Goal: Communication & Community: Answer question/provide support

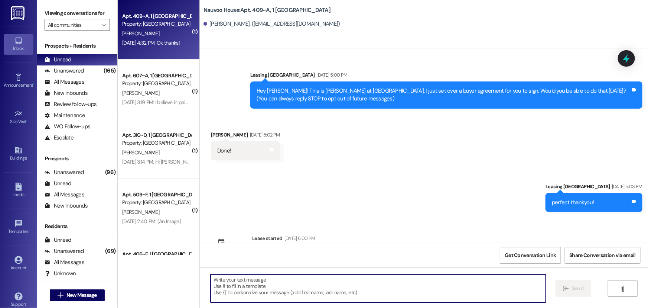
scroll to position [557, 0]
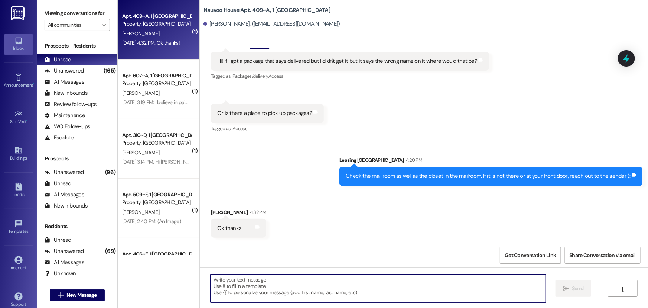
click at [17, 38] on icon at bounding box center [18, 41] width 6 height 6
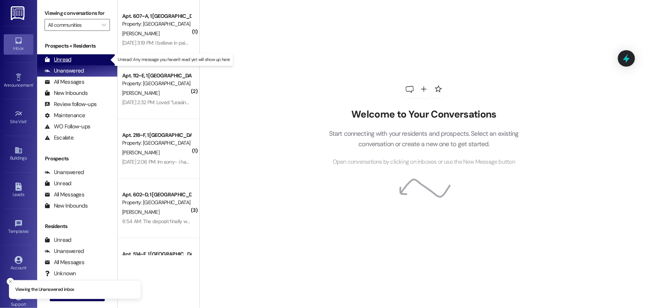
click at [72, 57] on div "Unread (0)" at bounding box center [77, 59] width 80 height 11
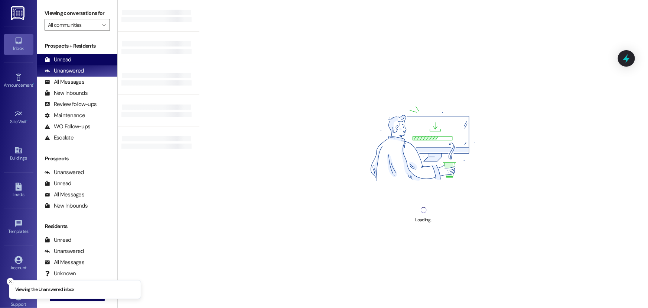
click at [67, 55] on div "Unread (0)" at bounding box center [77, 59] width 80 height 11
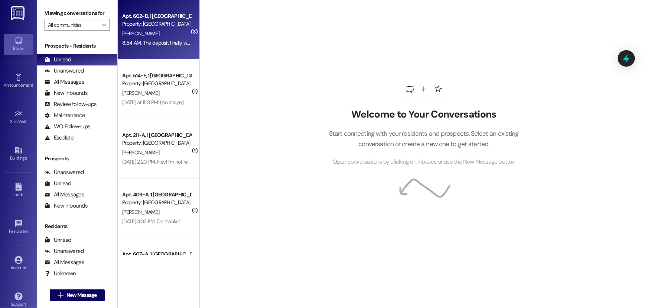
click at [178, 37] on div "[PERSON_NAME]" at bounding box center [157, 33] width 70 height 9
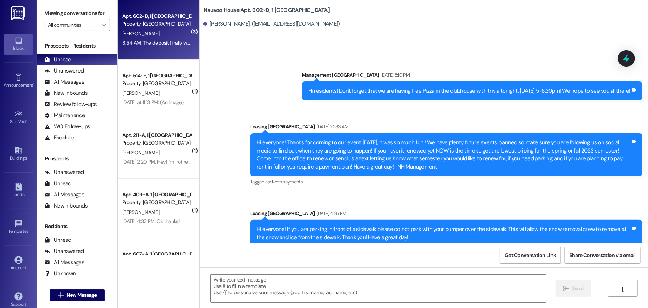
scroll to position [10444, 0]
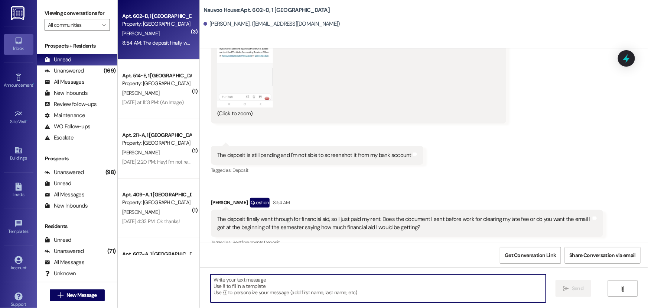
click at [256, 281] on textarea at bounding box center [379, 288] width 336 height 28
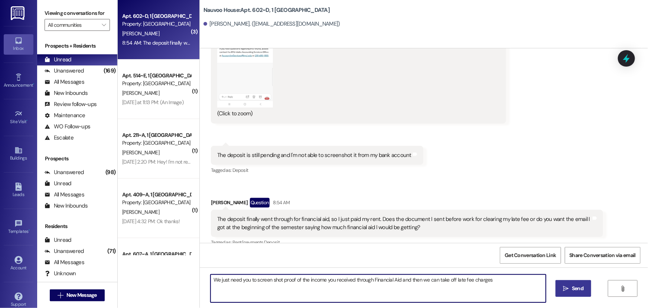
type textarea "We just need you to screen shot proof of the income you received through Financ…"
click at [568, 287] on icon "" at bounding box center [567, 288] width 6 height 6
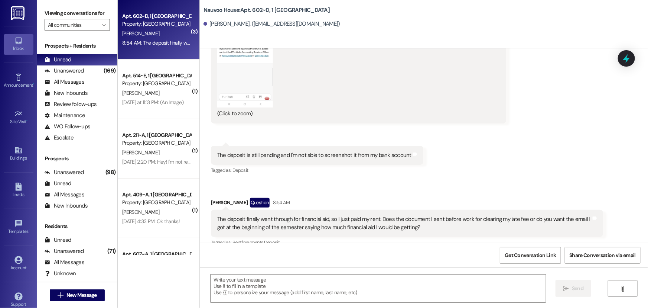
scroll to position [10444, 0]
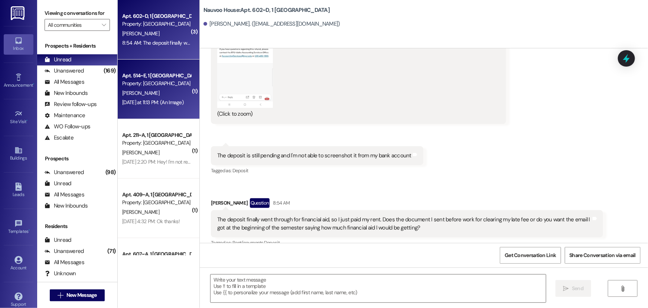
click at [162, 104] on div "[DATE] at 11:13 PM: (An Image) [DATE] at 11:13 PM: (An Image)" at bounding box center [152, 102] width 61 height 7
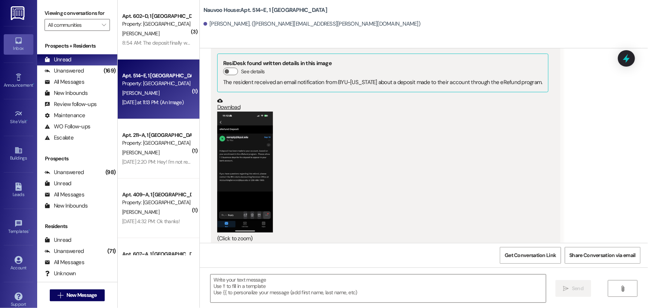
scroll to position [454, 0]
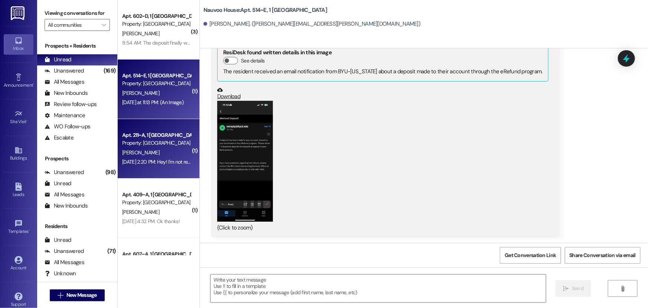
click at [157, 148] on div "[PERSON_NAME]" at bounding box center [157, 152] width 70 height 9
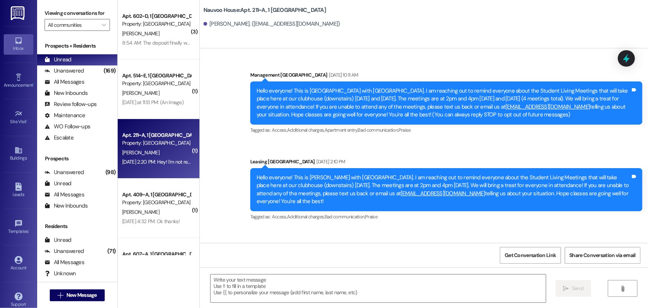
scroll to position [16888, 0]
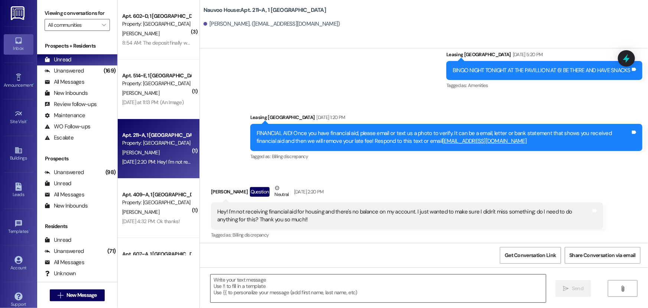
click at [235, 282] on textarea at bounding box center [379, 288] width 336 height 28
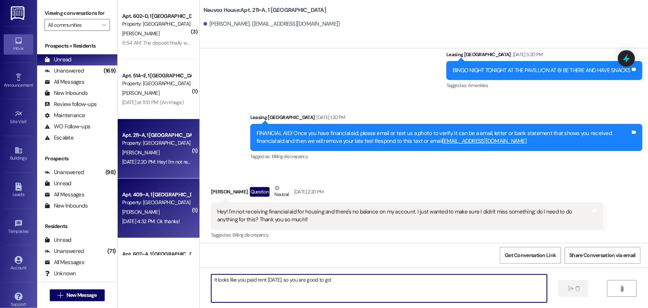
type textarea "It looks like you paid rent [DATE], so you are good to go!"
click at [136, 201] on div "Property: [GEOGRAPHIC_DATA]" at bounding box center [156, 202] width 69 height 8
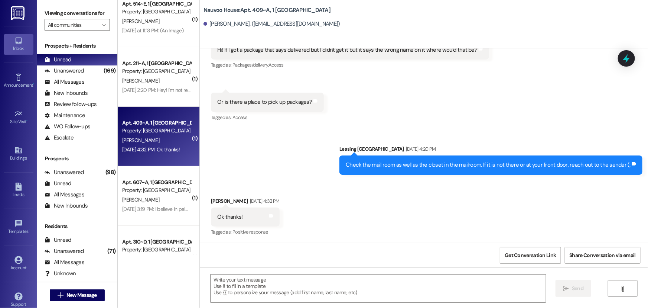
scroll to position [101, 0]
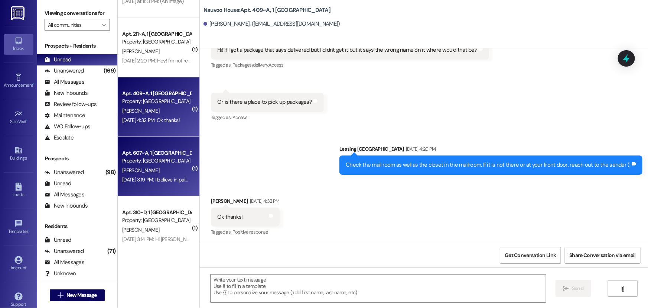
click at [133, 178] on div "[DATE] 3:19 PM: I believe in paid my lease on [DATE]. Do I have a late fee? [DA…" at bounding box center [199, 179] width 154 height 7
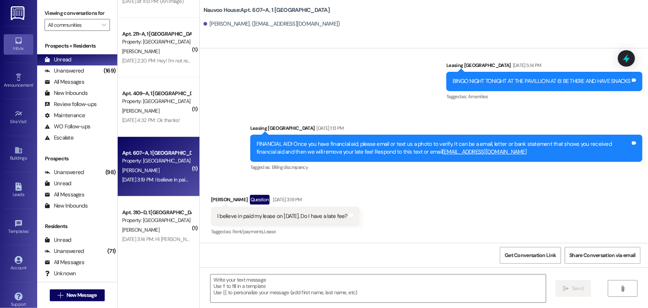
scroll to position [375, 0]
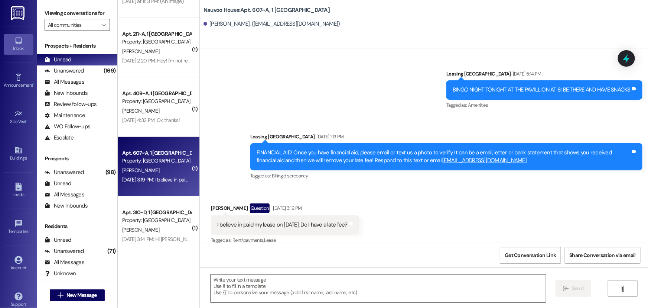
click at [234, 286] on textarea at bounding box center [379, 288] width 336 height 28
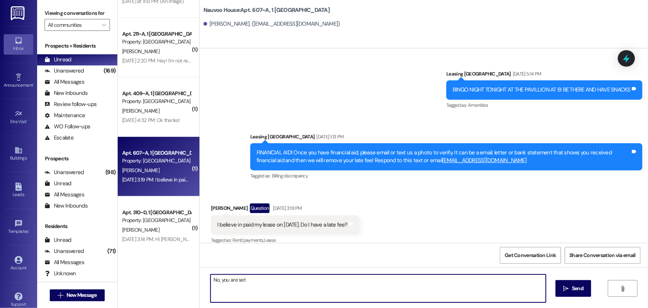
type textarea "No, you are set!"
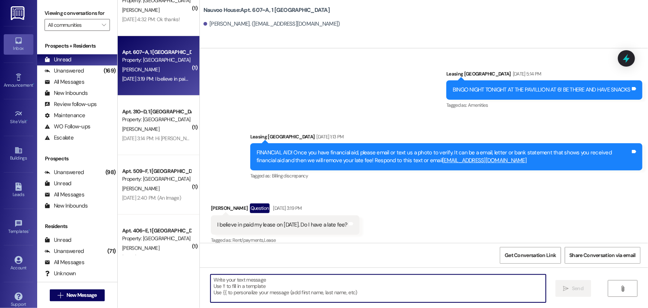
scroll to position [203, 0]
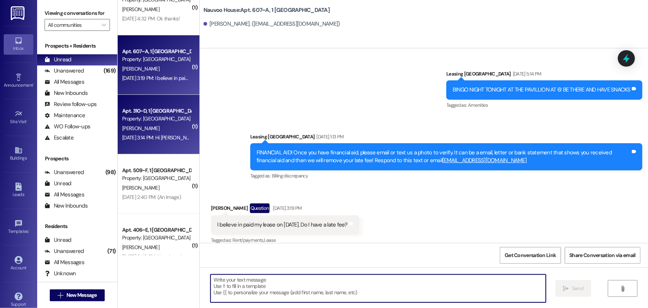
click at [145, 124] on div "[PERSON_NAME]" at bounding box center [157, 128] width 70 height 9
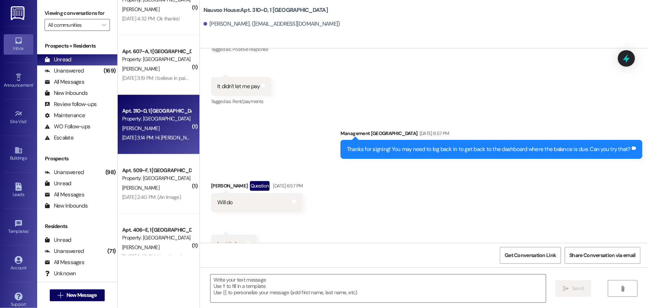
scroll to position [12349, 0]
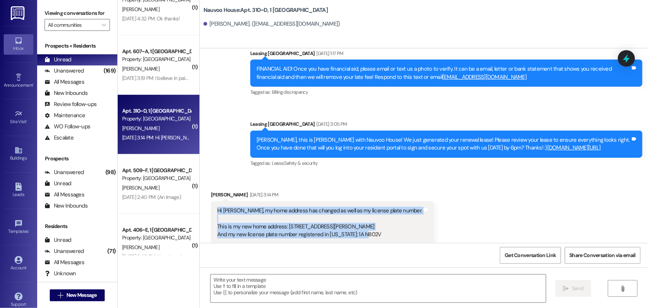
drag, startPoint x: 372, startPoint y: 215, endPoint x: 203, endPoint y: 189, distance: 170.3
click at [206, 189] on div "Received via SMS [PERSON_NAME] [DATE] 3:14 PM Hi [PERSON_NAME], my home address…" at bounding box center [323, 222] width 234 height 75
copy div "Hi [PERSON_NAME], my home address has changed as well as my license plate numbe…"
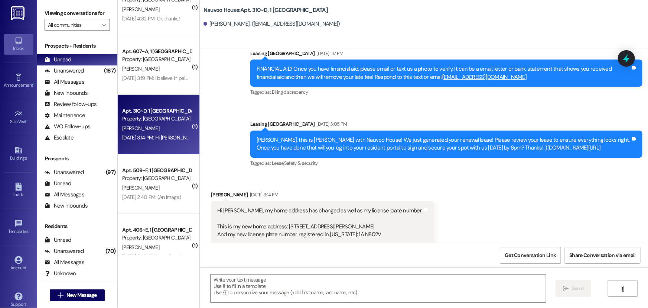
click at [437, 202] on div "Received via SMS [PERSON_NAME] [DATE] 3:14 PM Hi [PERSON_NAME], my home address…" at bounding box center [424, 217] width 449 height 87
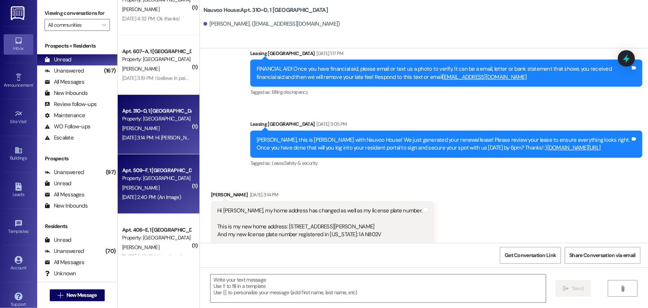
click at [144, 194] on div "[DATE] 2:40 PM: (An Image) [DATE] 2:40 PM: (An Image)" at bounding box center [151, 197] width 59 height 7
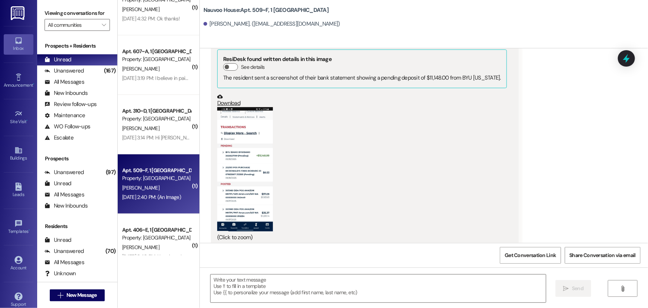
scroll to position [501, 0]
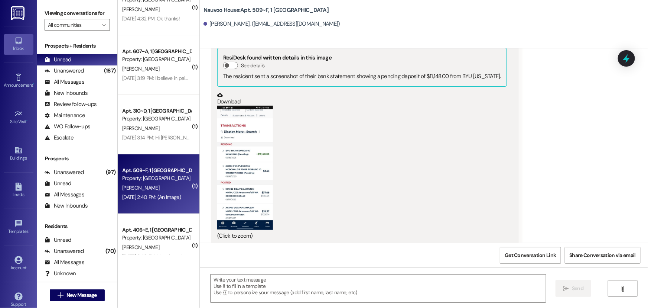
click at [242, 171] on button "Zoom image" at bounding box center [245, 168] width 56 height 124
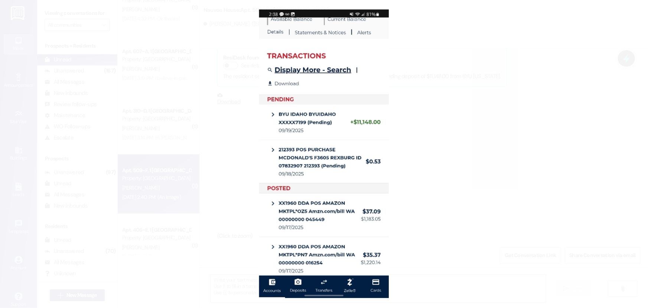
click at [227, 194] on button "Unzoom image" at bounding box center [324, 154] width 648 height 308
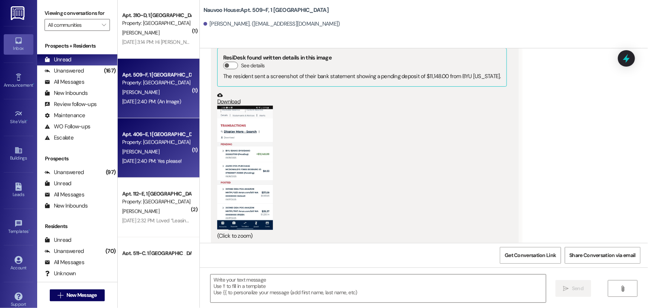
scroll to position [304, 0]
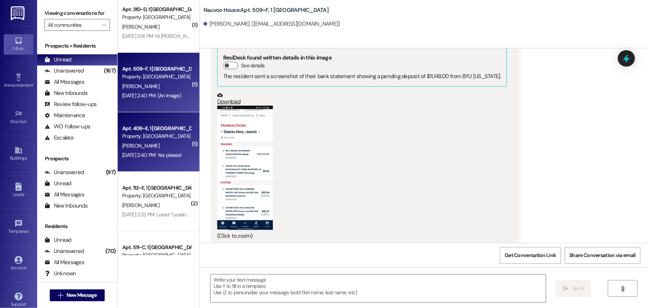
click at [142, 152] on div "[DATE] 2:40 PM: Yes please! [DATE] 2:40 PM: Yes please!" at bounding box center [151, 155] width 59 height 7
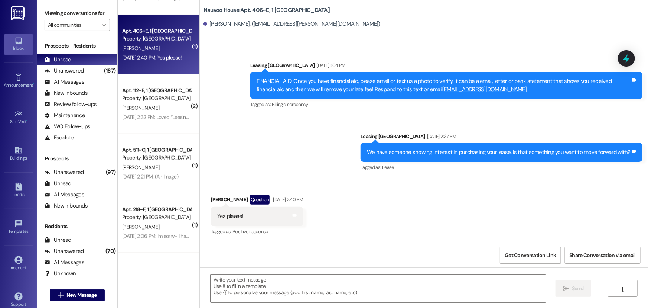
scroll to position [405, 0]
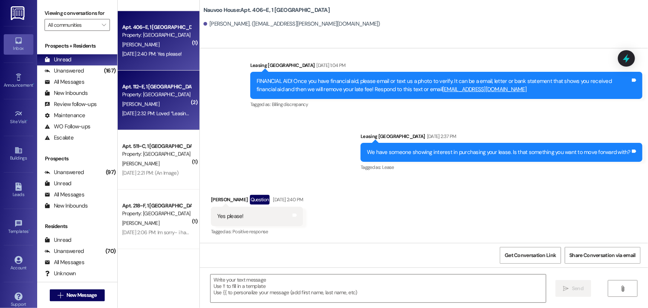
click at [134, 97] on div "Property: [GEOGRAPHIC_DATA]" at bounding box center [156, 95] width 69 height 8
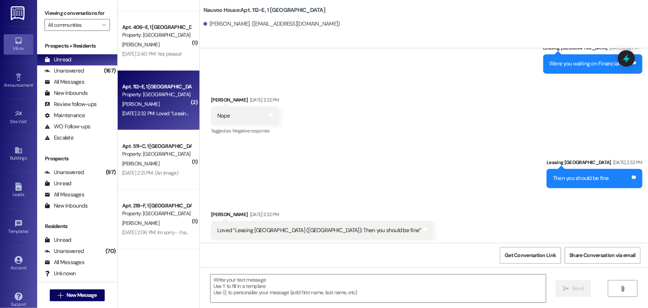
scroll to position [1105, 0]
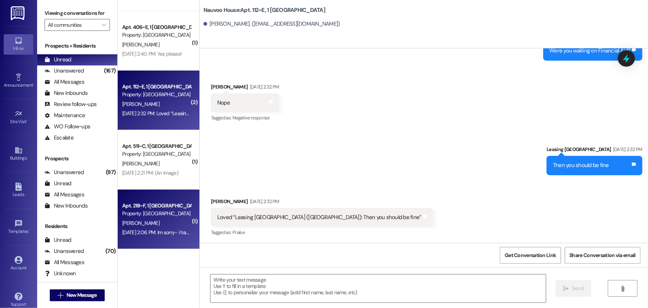
click at [146, 221] on div "[PERSON_NAME]" at bounding box center [157, 223] width 70 height 9
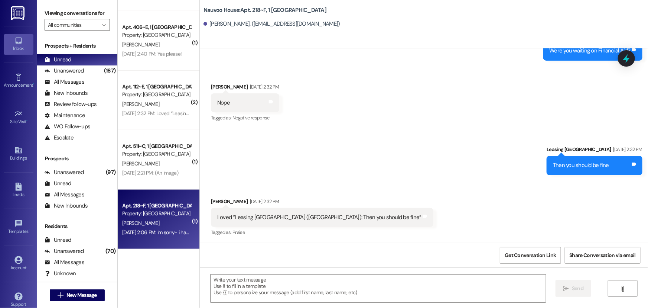
scroll to position [511, 0]
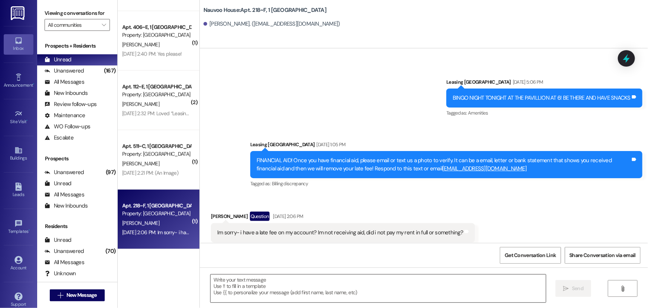
click at [249, 278] on textarea at bounding box center [379, 288] width 336 height 28
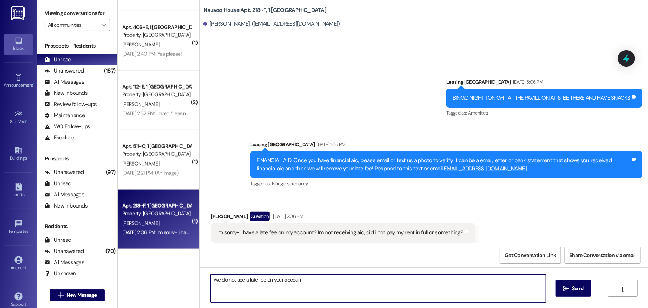
type textarea "We do not see a late fee on your account"
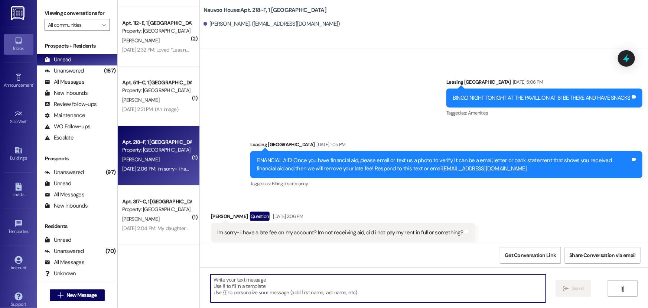
scroll to position [473, 0]
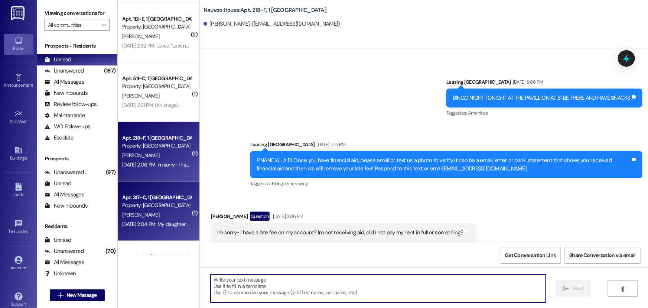
click at [138, 208] on div "Property: [GEOGRAPHIC_DATA]" at bounding box center [156, 205] width 69 height 8
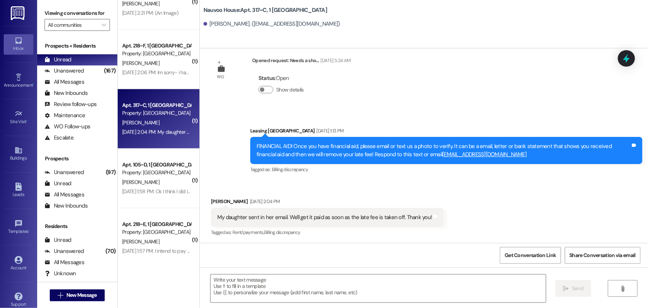
scroll to position [574, 0]
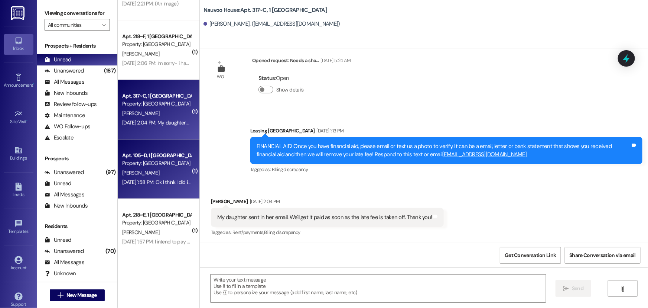
click at [135, 166] on div "Property: [GEOGRAPHIC_DATA]" at bounding box center [156, 163] width 69 height 8
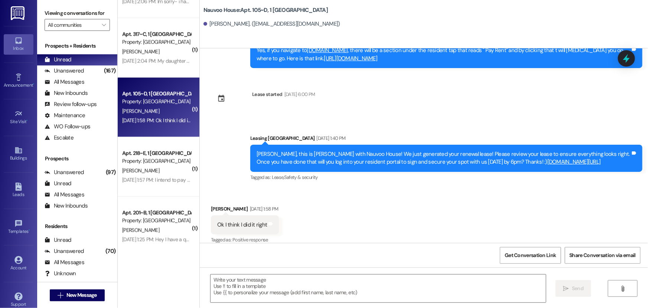
scroll to position [676, 0]
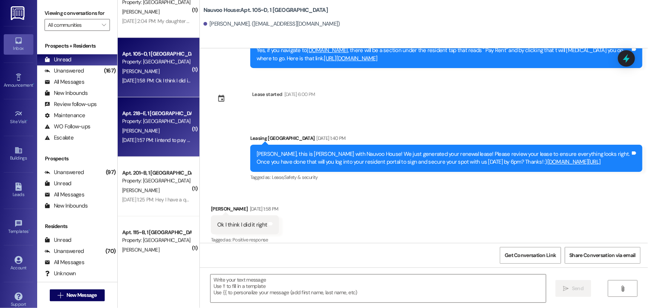
click at [134, 138] on div "[DATE] 1:57 PM: I intend to pay this semester in full; do I still need to fill …" at bounding box center [214, 140] width 184 height 7
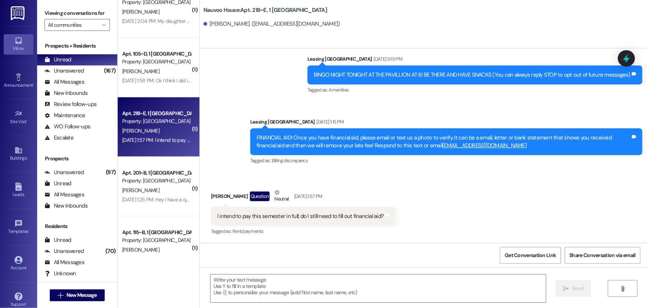
scroll to position [59, 0]
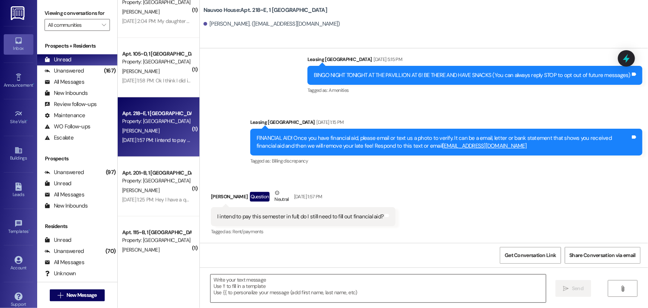
click at [240, 287] on textarea at bounding box center [379, 288] width 336 height 28
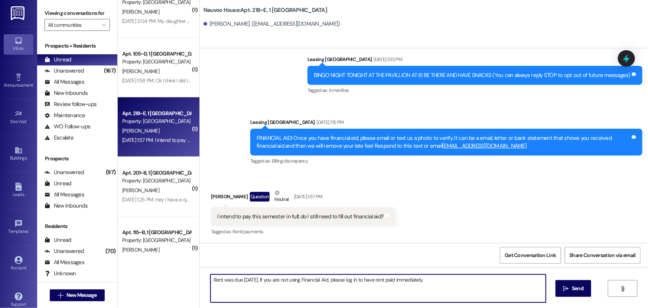
type textarea "Rent was due [DATE]. If you are not using Financial Aid, please log in to have …"
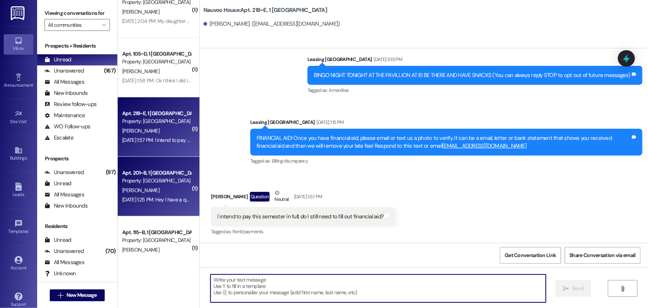
click at [137, 180] on div "Property: [GEOGRAPHIC_DATA]" at bounding box center [156, 181] width 69 height 8
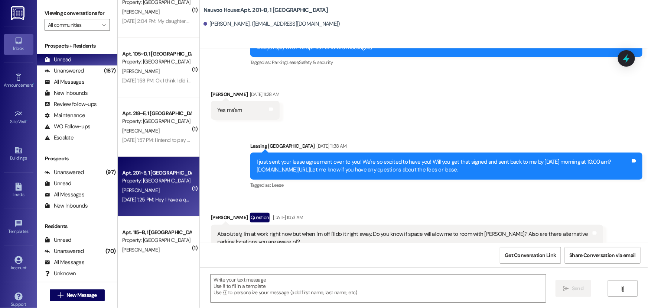
scroll to position [10748, 0]
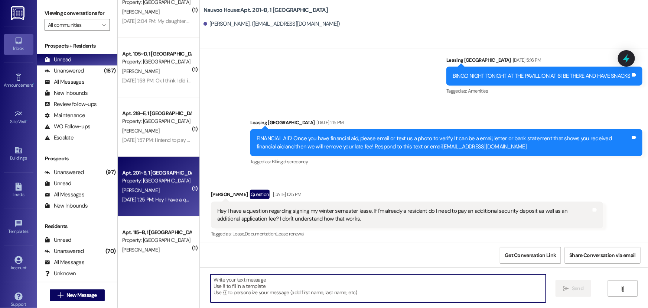
click at [223, 280] on textarea at bounding box center [379, 288] width 336 height 28
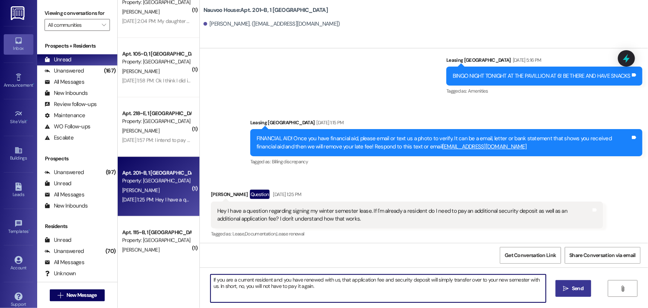
type textarea "If you are a current resident and you have renewed with us, that application fe…"
click at [565, 284] on button " Send" at bounding box center [574, 288] width 36 height 17
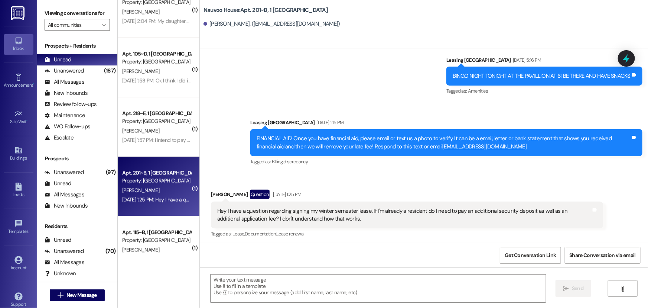
scroll to position [10748, 0]
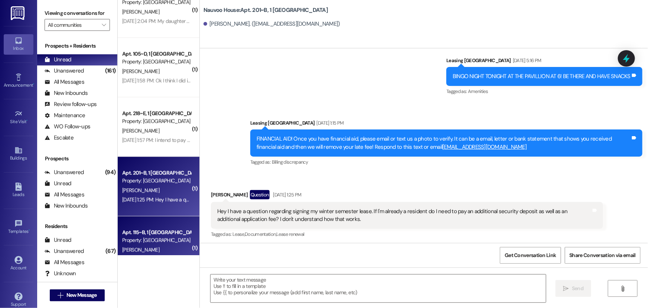
click at [146, 230] on div "Apt. 115~B, 1 [GEOGRAPHIC_DATA]" at bounding box center [156, 233] width 69 height 8
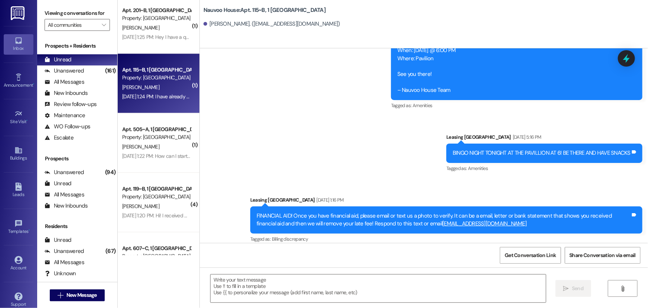
scroll to position [844, 0]
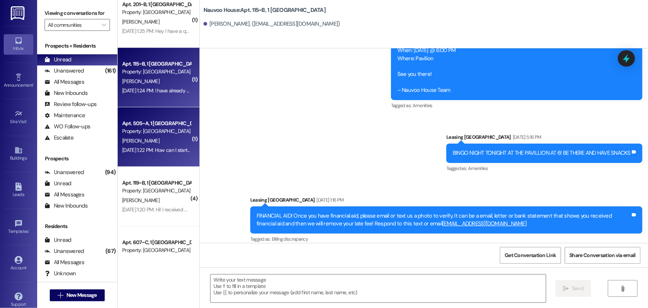
click at [149, 146] on div "[DATE] 1:22 PM: How can I start the renewal process? [DATE] 1:22 PM: How can I …" at bounding box center [178, 149] width 113 height 7
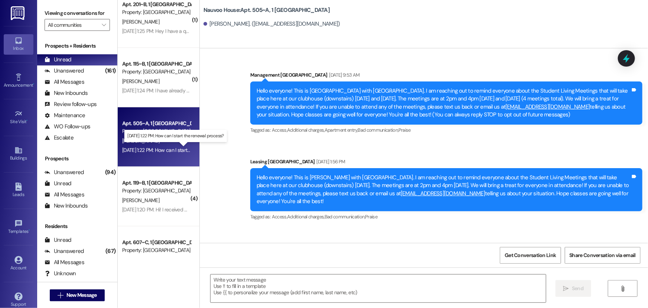
scroll to position [15653, 0]
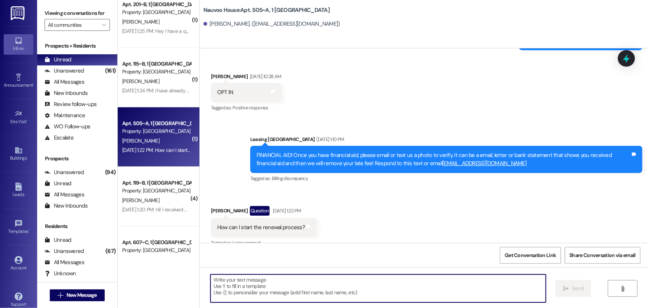
click at [227, 286] on textarea at bounding box center [379, 288] width 336 height 28
type textarea "Come by the office to scan the QR code!"
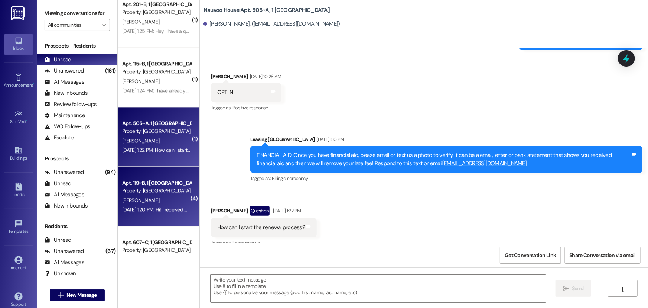
click at [146, 187] on div "Property: [GEOGRAPHIC_DATA]" at bounding box center [156, 191] width 69 height 8
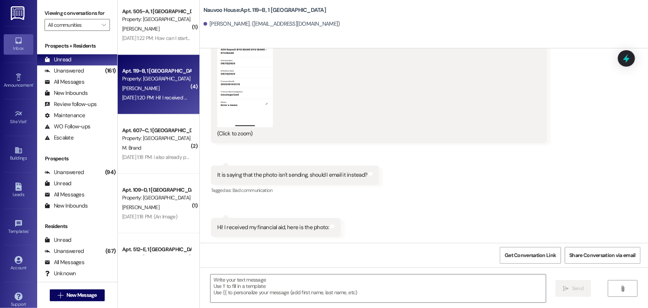
scroll to position [980, 0]
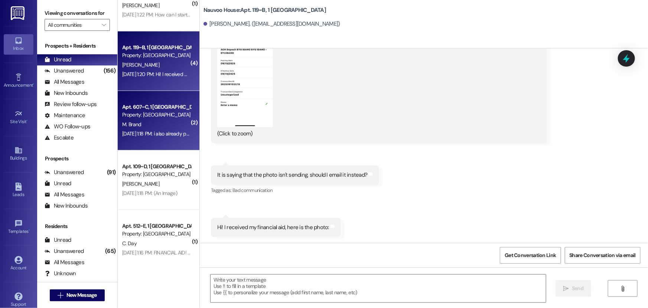
click at [137, 128] on div "M. Brand" at bounding box center [157, 124] width 70 height 9
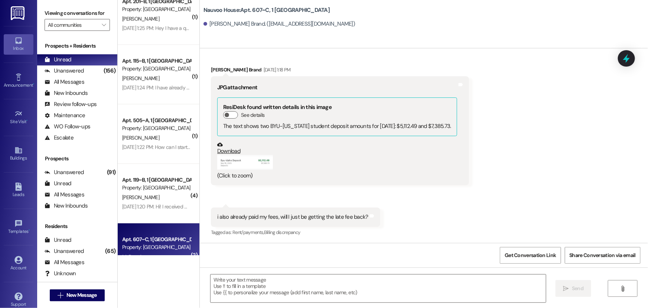
scroll to position [844, 0]
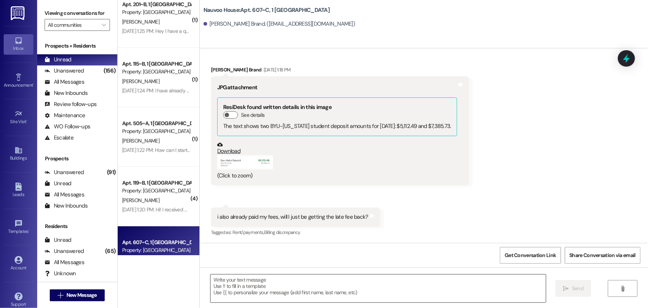
click at [235, 300] on textarea at bounding box center [379, 288] width 336 height 28
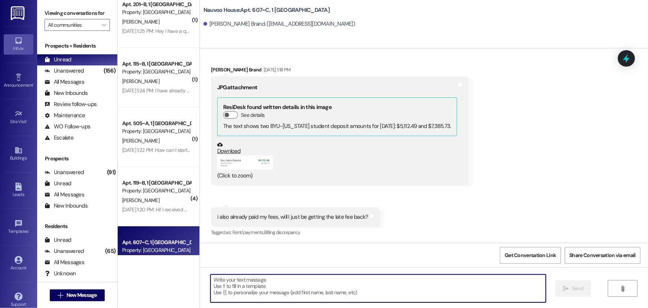
click at [225, 285] on textarea at bounding box center [379, 288] width 336 height 28
type textarea "Yes, if you have paid with Financial Aid"
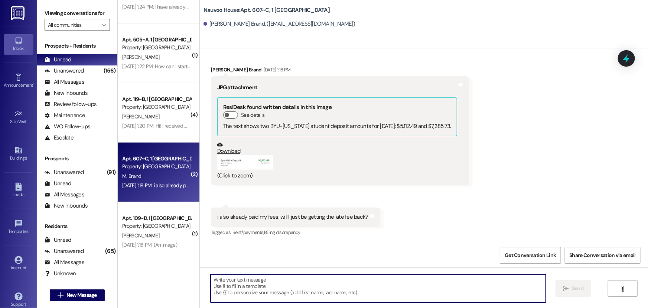
scroll to position [946, 0]
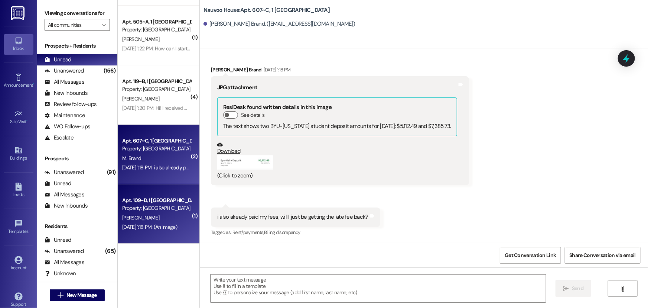
click at [165, 202] on div "Apt. 109~D, 1 [GEOGRAPHIC_DATA]" at bounding box center [156, 200] width 69 height 8
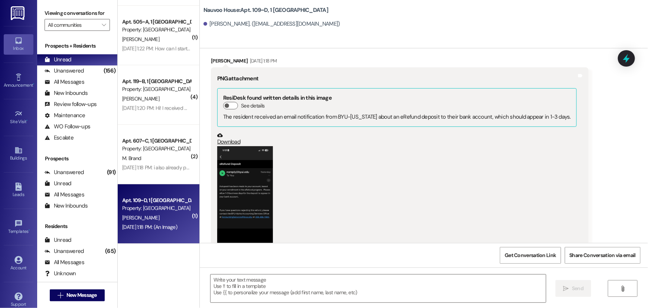
scroll to position [907, 0]
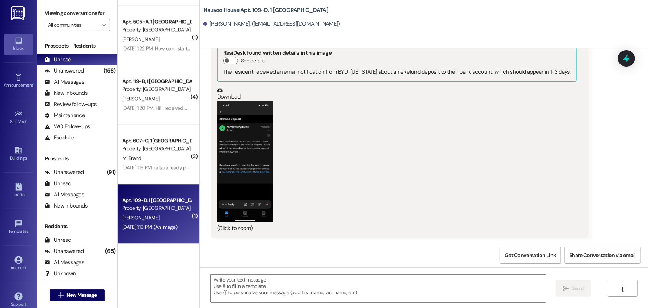
click at [223, 163] on button "Zoom image" at bounding box center [245, 161] width 56 height 121
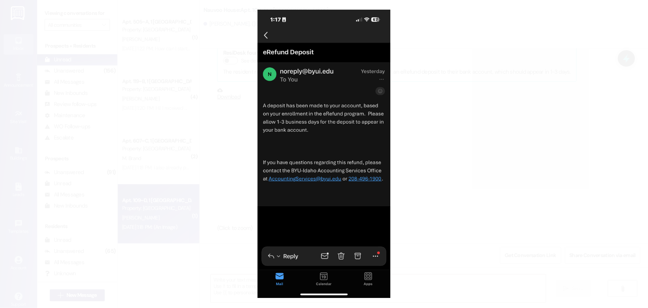
click at [223, 163] on button "Unzoom image" at bounding box center [324, 154] width 648 height 308
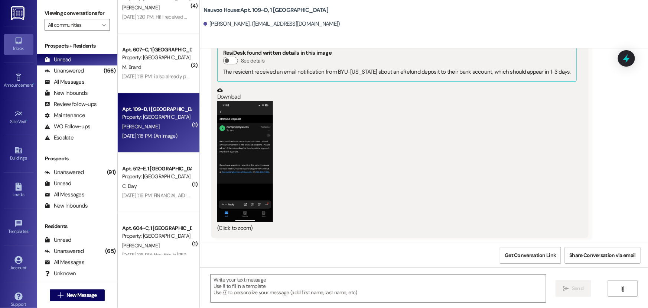
scroll to position [1047, 0]
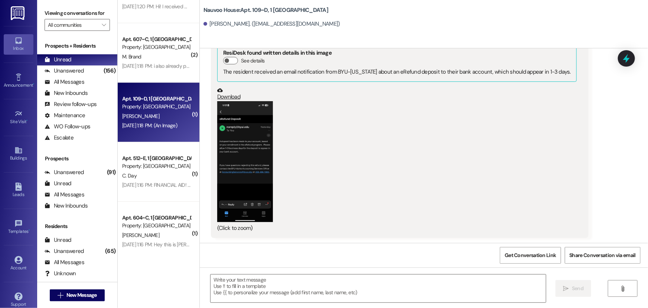
click at [146, 164] on div "Property: [GEOGRAPHIC_DATA]" at bounding box center [156, 166] width 69 height 8
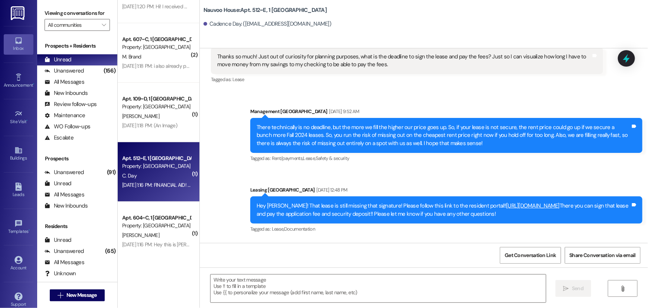
scroll to position [13341, 0]
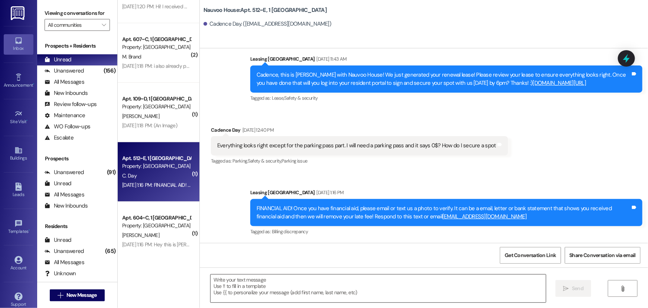
click at [237, 286] on textarea at bounding box center [379, 288] width 336 height 28
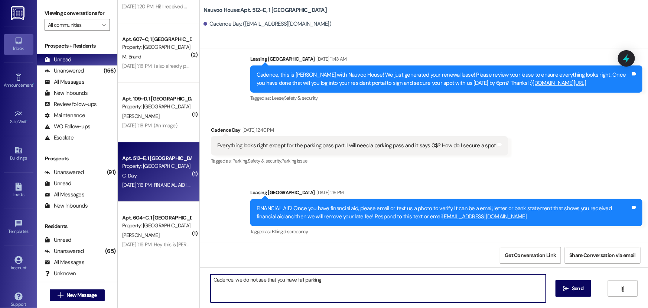
type textarea "Cadence, we do not see that you have fall parking"
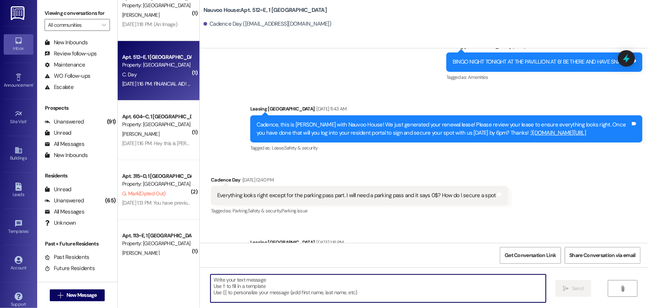
scroll to position [1148, 0]
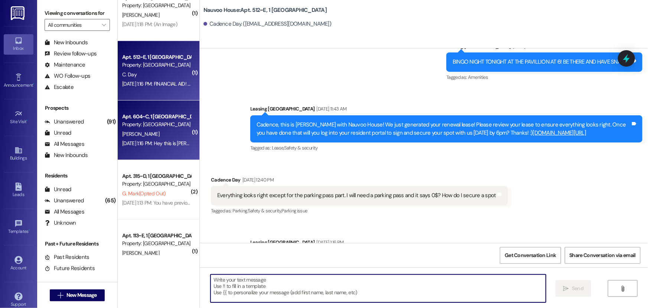
click at [152, 143] on div "[DATE] 1:16 PM: Hey this is [PERSON_NAME], I just got a late rent notice but I …" at bounding box center [317, 143] width 390 height 7
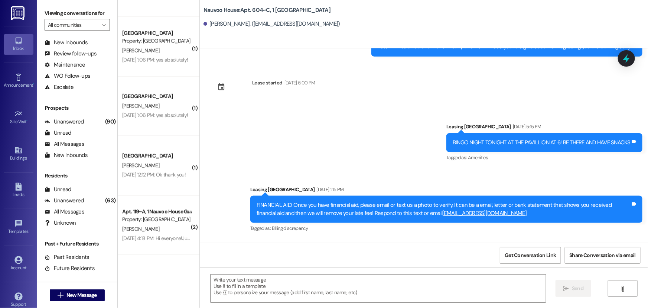
scroll to position [637, 0]
click at [61, 123] on div "Unanswered" at bounding box center [64, 122] width 39 height 8
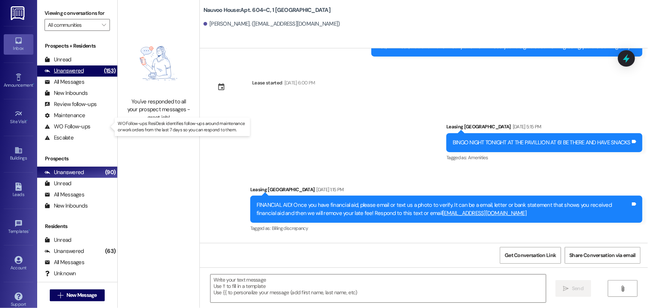
scroll to position [21202, 0]
click at [70, 58] on div "Unread" at bounding box center [58, 60] width 27 height 8
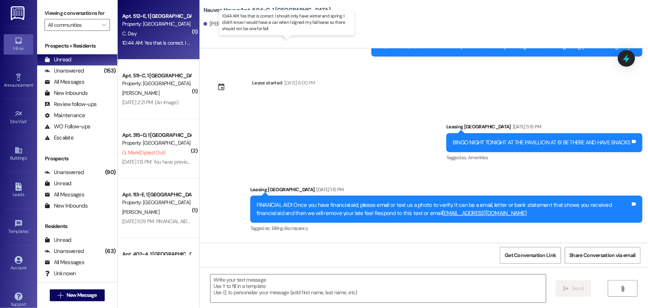
click at [134, 46] on div "10:44 AM: Yes that is correct. I should only have winter and spring. I didn't k…" at bounding box center [293, 42] width 342 height 7
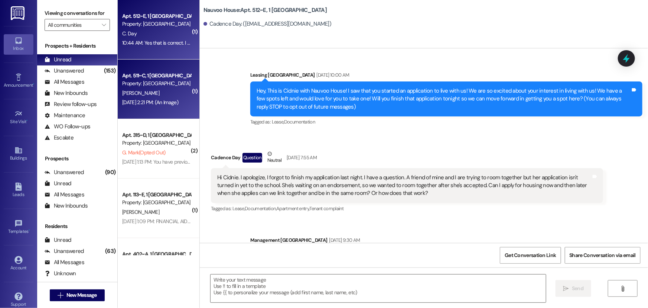
scroll to position [13467, 0]
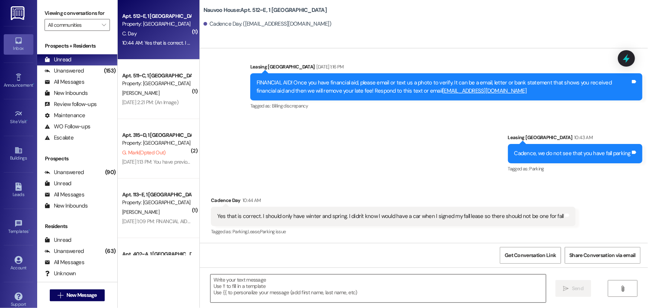
click at [276, 294] on textarea at bounding box center [379, 288] width 336 height 28
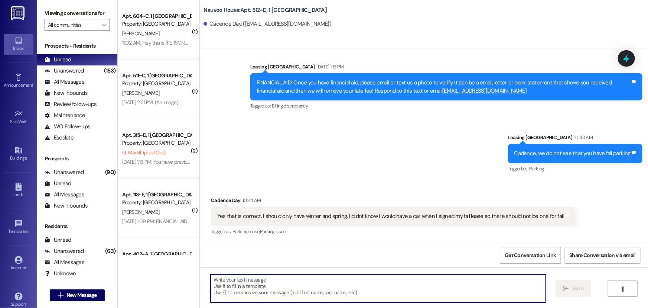
click at [233, 288] on textarea at bounding box center [379, 288] width 336 height 28
type textarea "O"
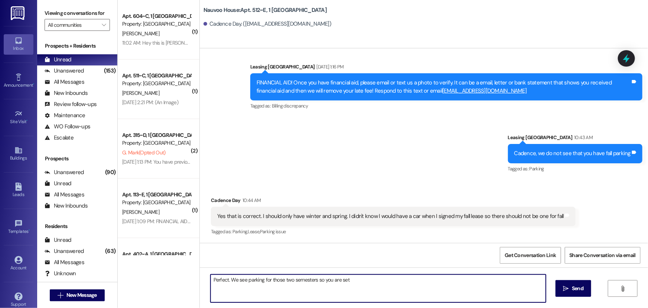
type textarea "Perfect. We see parking for those two semesters so you are set!"
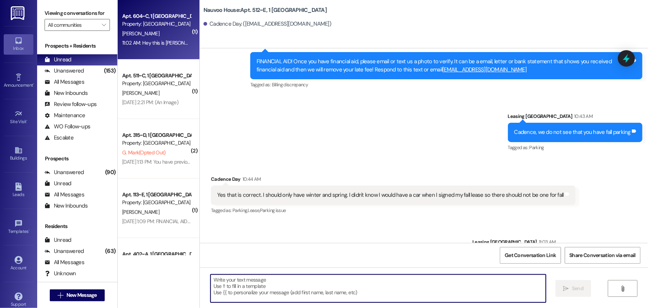
click at [143, 33] on span "[PERSON_NAME]" at bounding box center [140, 33] width 37 height 7
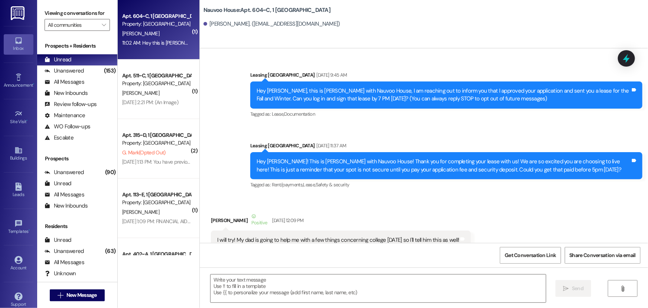
scroll to position [21273, 0]
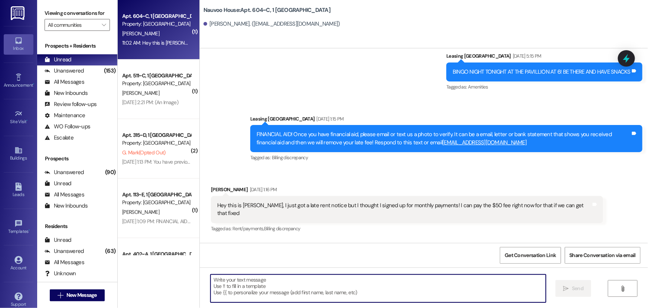
click at [265, 291] on textarea at bounding box center [379, 288] width 336 height 28
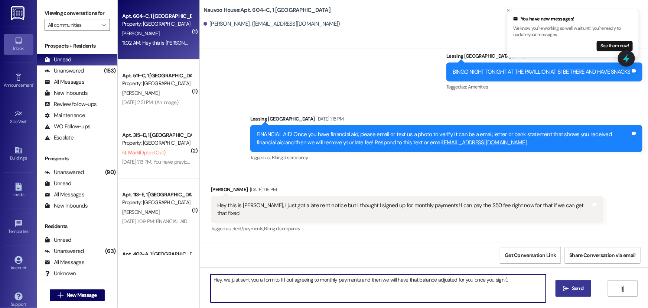
type textarea "Hey, we just sent you a form to fill out agreeing to monthly payments and then …"
click at [571, 288] on span "Send" at bounding box center [578, 288] width 14 height 8
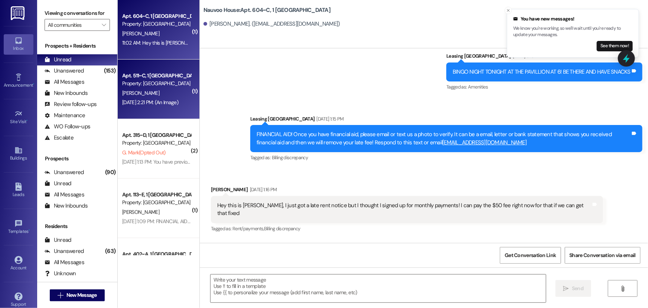
click at [127, 90] on span "[PERSON_NAME]" at bounding box center [140, 93] width 37 height 7
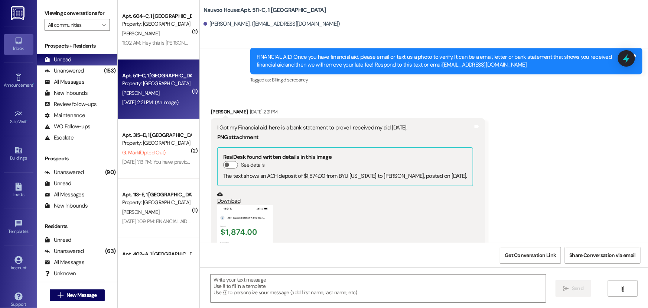
scroll to position [559, 0]
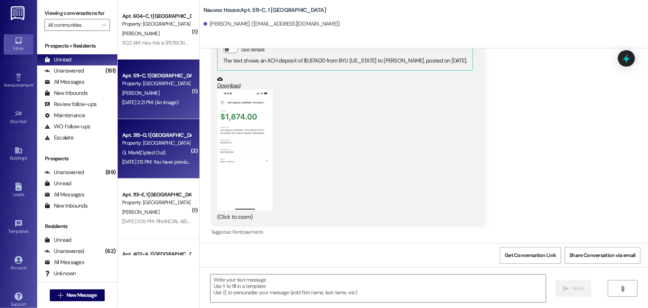
click at [130, 158] on div "[DATE] 1:13 PM: You have previously opted out of receiving texts from this thre…" at bounding box center [323, 161] width 402 height 7
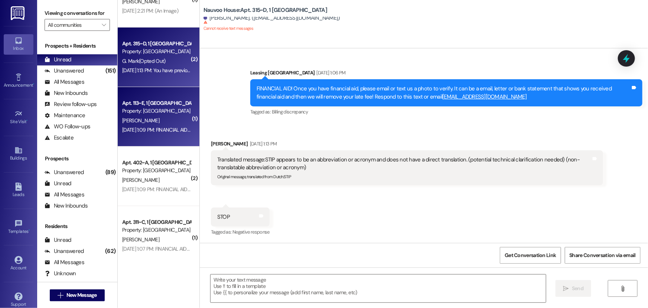
scroll to position [101, 0]
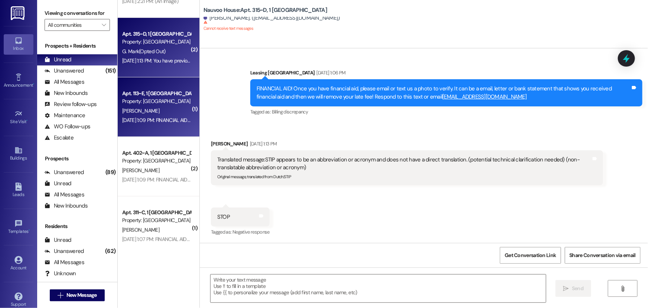
click at [141, 110] on div "[PERSON_NAME]" at bounding box center [157, 110] width 70 height 9
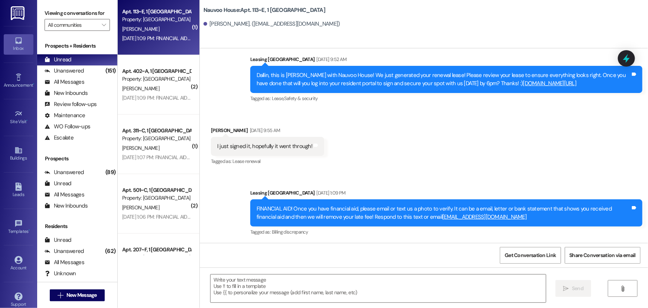
scroll to position [203, 0]
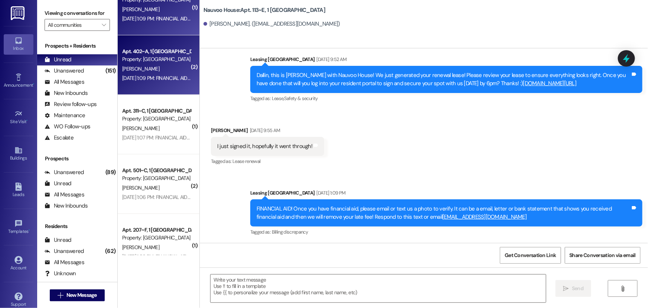
click at [142, 71] on div "[PERSON_NAME]" at bounding box center [157, 68] width 70 height 9
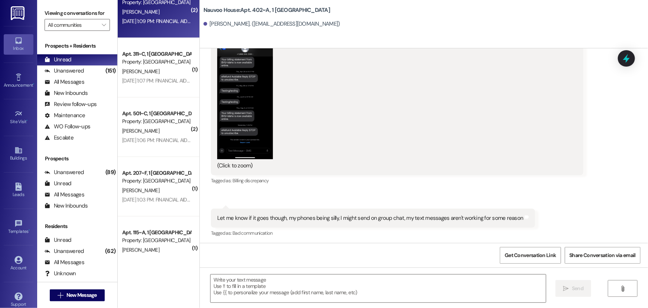
scroll to position [270, 0]
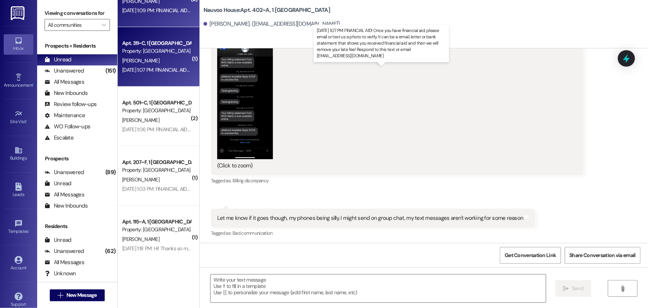
click at [142, 71] on div "[DATE] 1:07 PM: FINANCIAL AID! Once you have financial aid, please email or tex…" at bounding box center [426, 70] width 609 height 7
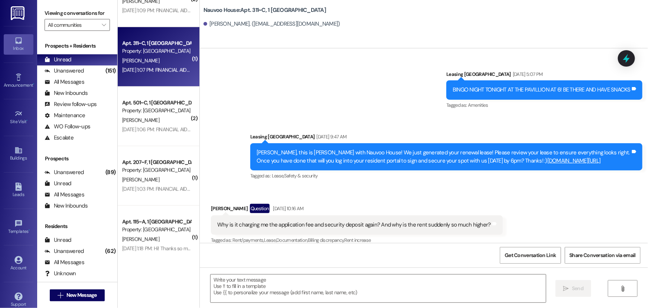
scroll to position [864, 0]
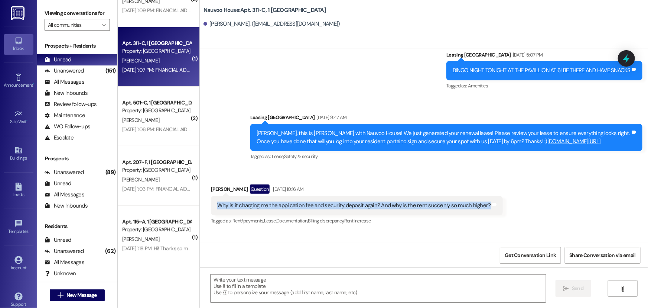
drag, startPoint x: 481, startPoint y: 220, endPoint x: 202, endPoint y: 202, distance: 279.3
click at [206, 202] on div "Received via SMS [PERSON_NAME] Question [DATE] 10:16 AM Why is it charging me t…" at bounding box center [357, 205] width 303 height 53
copy div "Why is it charging me the application fee and security deposit again? And why i…"
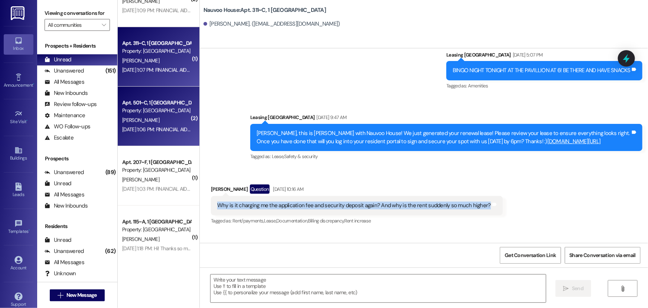
scroll to position [304, 0]
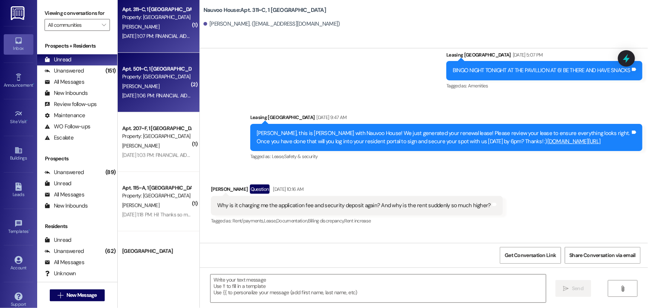
click at [153, 80] on div "Property: [GEOGRAPHIC_DATA]" at bounding box center [156, 77] width 69 height 8
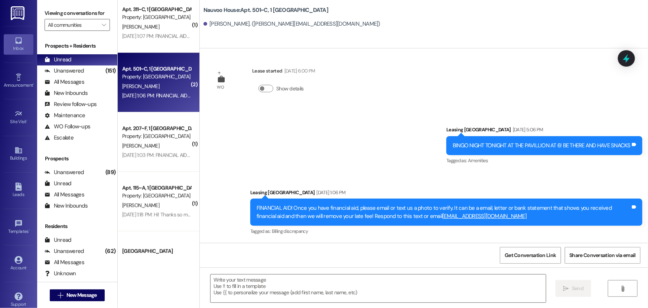
scroll to position [167, 0]
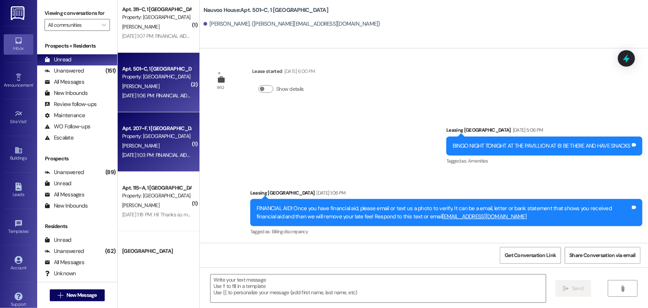
click at [152, 131] on div "Apt. 207~F, 1 [GEOGRAPHIC_DATA]" at bounding box center [156, 128] width 69 height 8
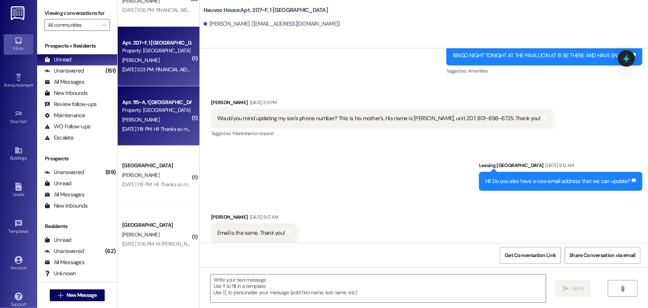
scroll to position [405, 0]
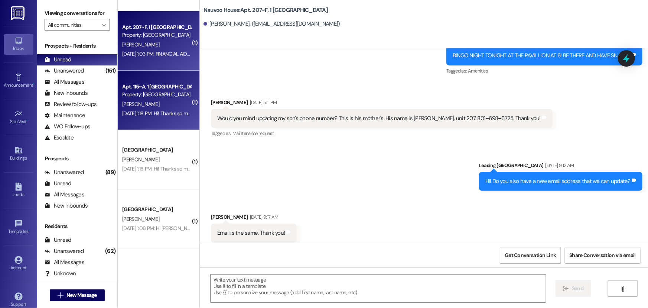
click at [139, 102] on div "[PERSON_NAME]" at bounding box center [157, 104] width 70 height 9
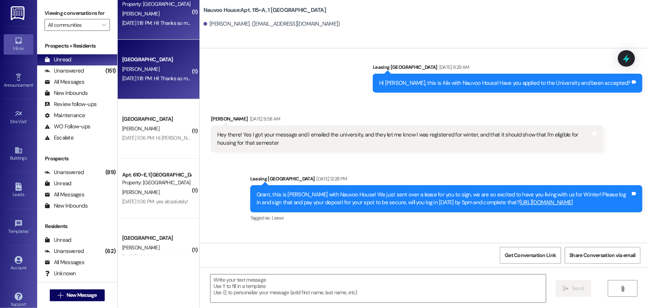
scroll to position [507, 0]
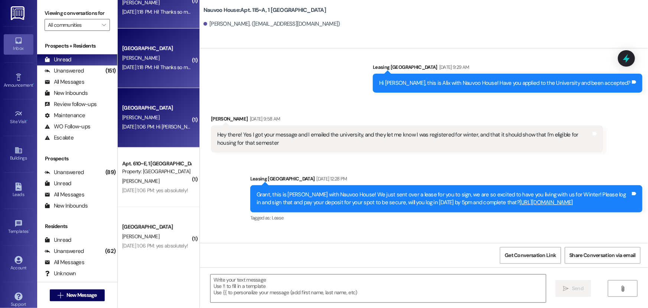
click at [139, 111] on div "[GEOGRAPHIC_DATA]" at bounding box center [156, 108] width 69 height 8
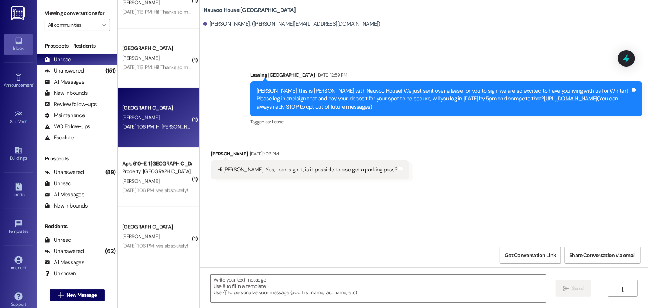
scroll to position [0, 0]
click at [247, 294] on textarea at bounding box center [379, 288] width 336 height 28
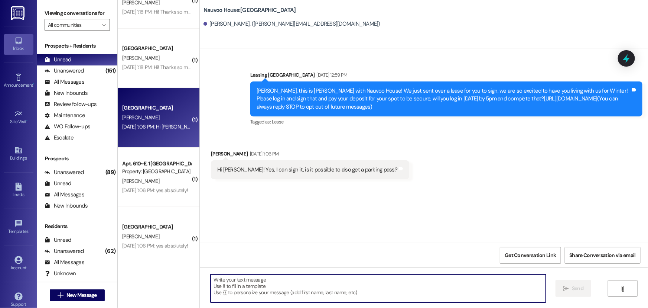
click at [219, 286] on textarea at bounding box center [379, 288] width 336 height 28
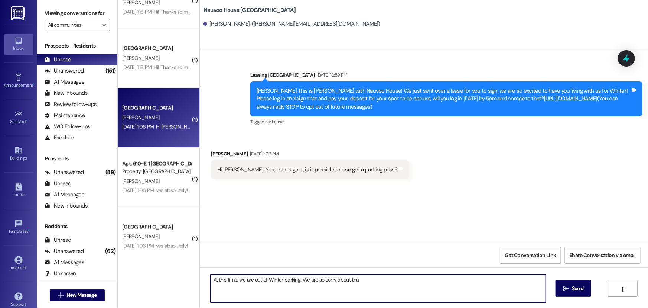
type textarea "At this time, we are out of Winter parking. We are so sorry about that"
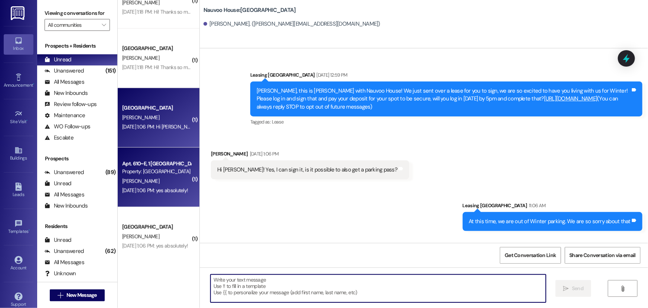
click at [152, 168] on div "Property: [GEOGRAPHIC_DATA]" at bounding box center [156, 172] width 69 height 8
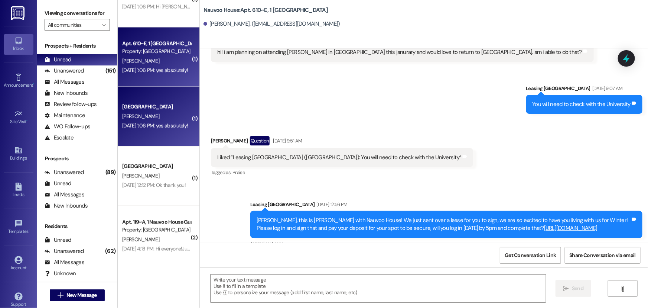
scroll to position [637, 0]
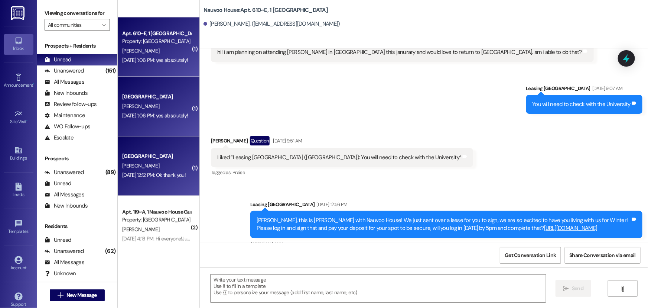
click at [164, 159] on div "[GEOGRAPHIC_DATA]" at bounding box center [156, 156] width 69 height 8
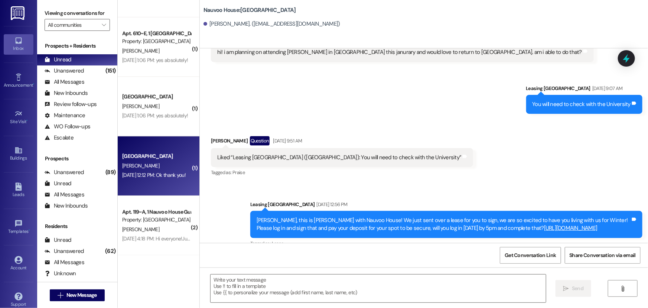
scroll to position [38, 0]
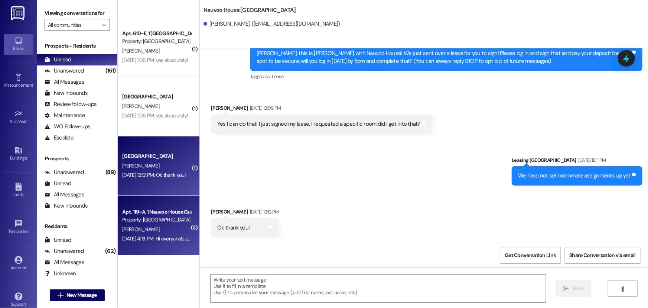
click at [152, 208] on div "Apt. 119~A, 1 Nauvoo House Guarantors" at bounding box center [156, 212] width 69 height 8
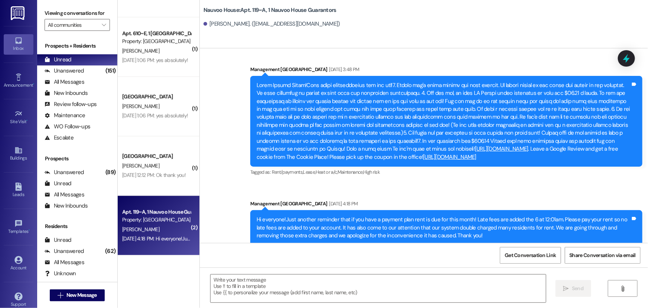
scroll to position [3538, 0]
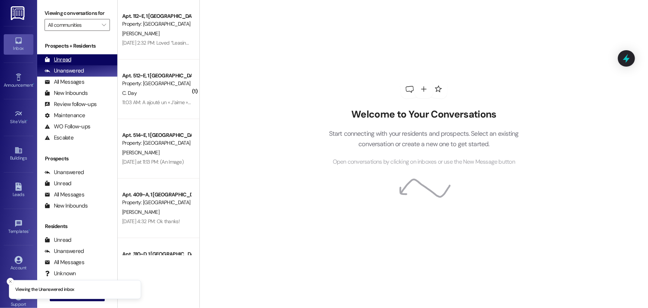
click at [74, 60] on div "Unread (0)" at bounding box center [77, 59] width 80 height 11
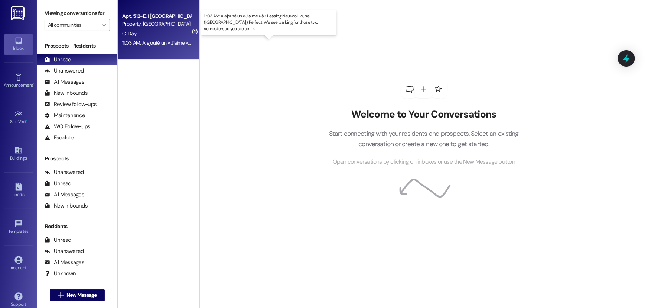
click at [136, 45] on div "11:03 AM: A ajouté un « J’aime » à « Leasing Nauvoo House ([GEOGRAPHIC_DATA]): …" at bounding box center [281, 42] width 319 height 7
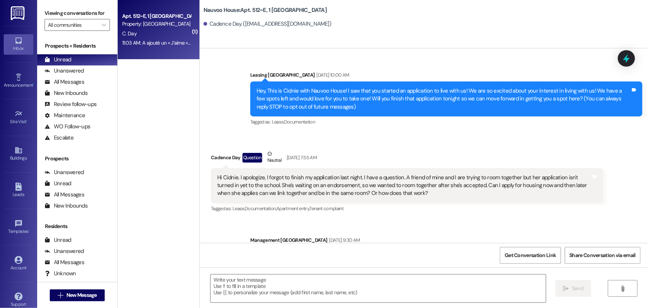
scroll to position [13593, 0]
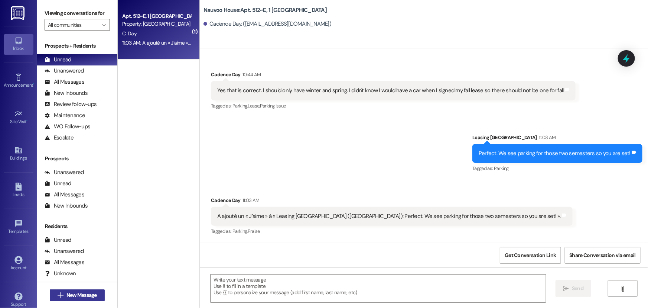
click at [75, 294] on span "New Message" at bounding box center [82, 295] width 30 height 8
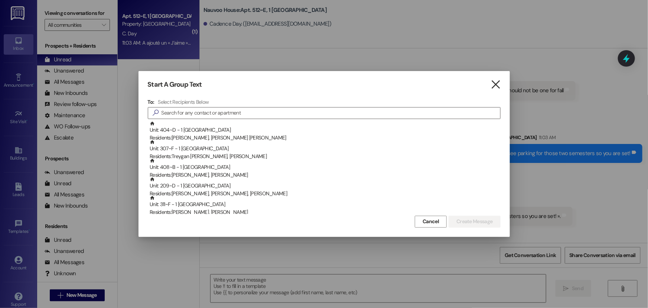
click at [496, 84] on icon "" at bounding box center [496, 85] width 10 height 8
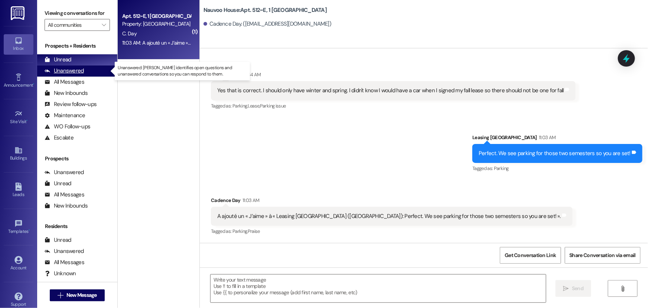
click at [57, 67] on div "Unanswered" at bounding box center [64, 71] width 39 height 8
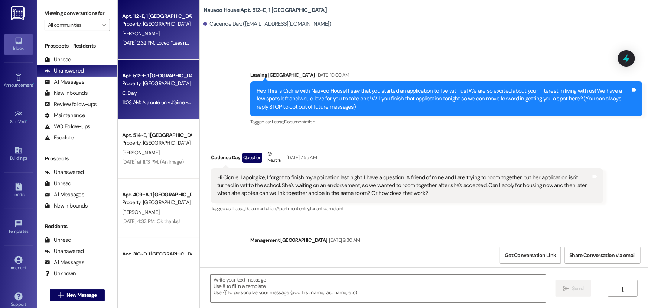
scroll to position [13592, 0]
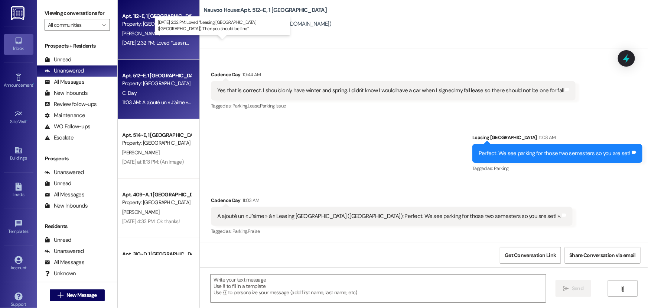
click at [153, 43] on div "[DATE] 2:32 PM: Loved “Leasing [GEOGRAPHIC_DATA] ([GEOGRAPHIC_DATA]): Then you …" at bounding box center [233, 42] width 222 height 7
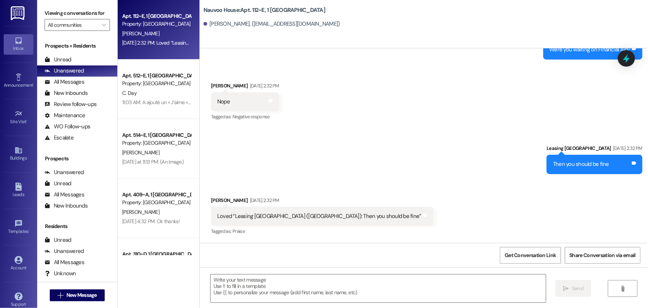
scroll to position [1105, 0]
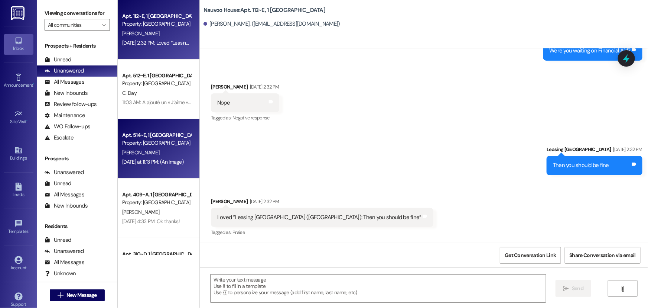
click at [173, 138] on div "Apt. 514~E, 1 [GEOGRAPHIC_DATA]" at bounding box center [156, 135] width 69 height 8
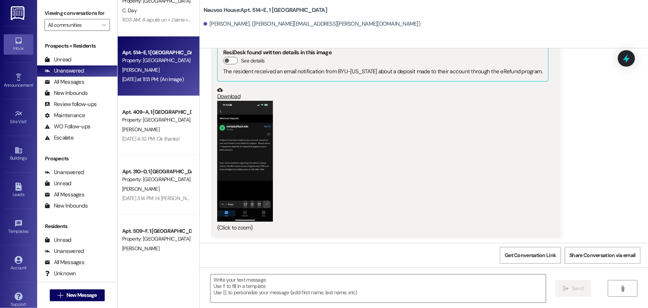
scroll to position [101, 0]
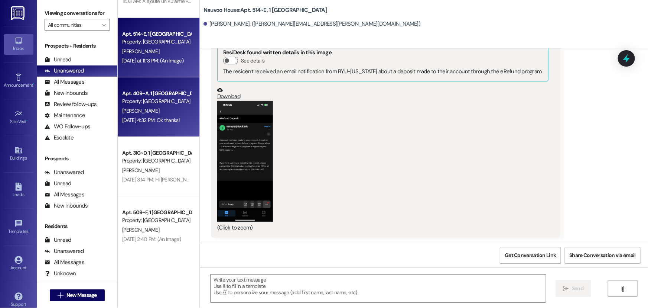
click at [148, 116] on div "[DATE] 4:32 PM: Ok thanks! [DATE] 4:32 PM: Ok thanks!" at bounding box center [157, 120] width 70 height 9
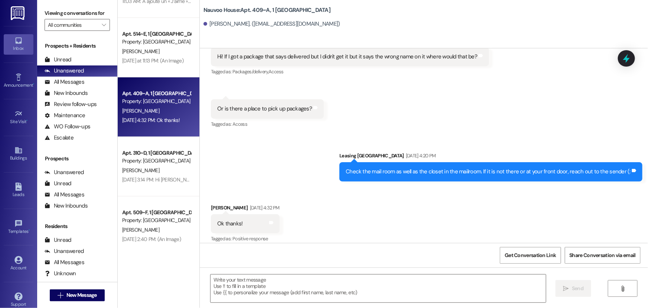
scroll to position [569, 0]
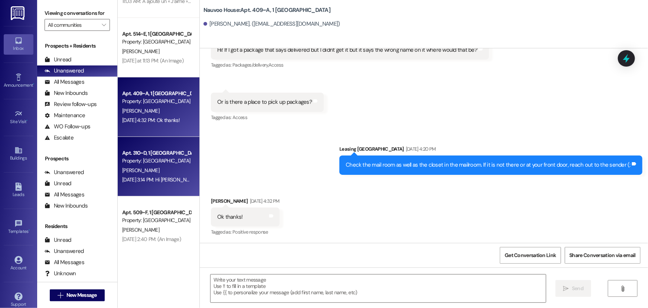
click at [152, 153] on div "Apt. 310~D, 1 [GEOGRAPHIC_DATA]" at bounding box center [156, 153] width 69 height 8
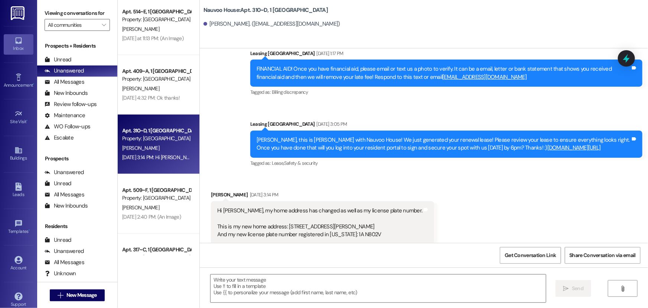
scroll to position [203, 0]
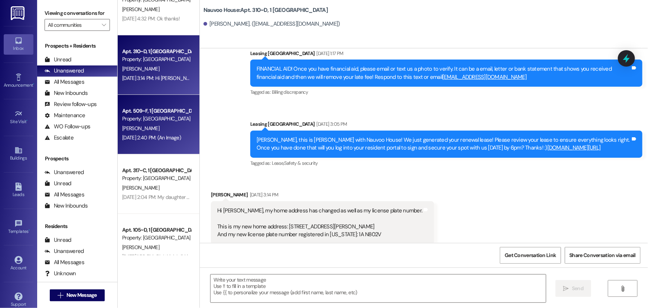
click at [141, 134] on div "[DATE] 2:40 PM: (An Image) [DATE] 2:40 PM: (An Image)" at bounding box center [151, 137] width 59 height 7
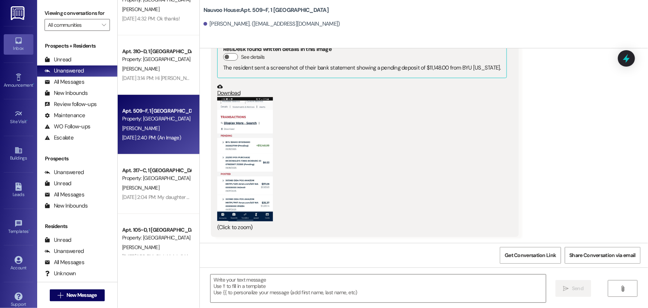
scroll to position [501, 0]
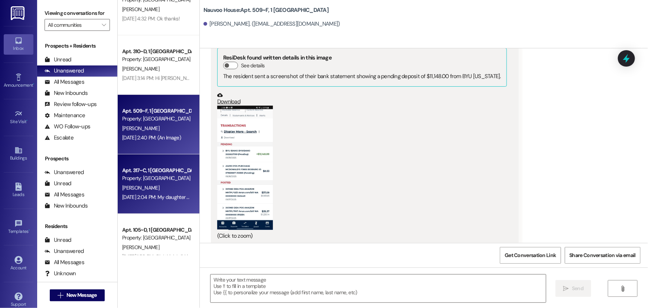
click at [155, 182] on div "Apt. 317~C, 1 Nauvoo House Property: Nauvoo House" at bounding box center [157, 174] width 70 height 17
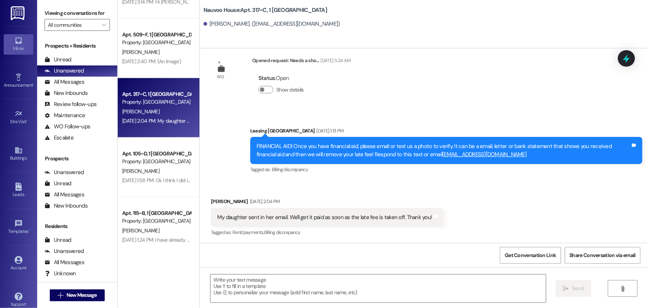
scroll to position [304, 0]
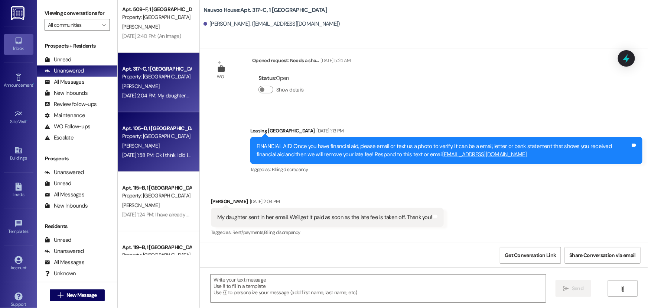
click at [151, 159] on div "Sep 19, 2025 at 1:58 PM: Ok I think I did it right Sep 19, 2025 at 1:58 PM: Ok …" at bounding box center [157, 155] width 70 height 9
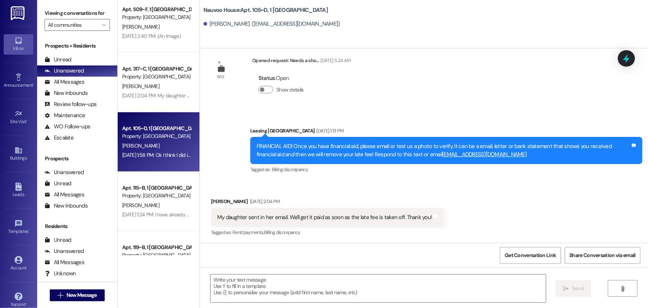
scroll to position [420, 0]
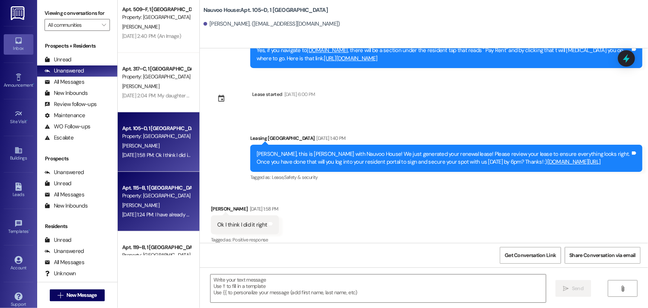
click at [149, 196] on div "Property: [GEOGRAPHIC_DATA]" at bounding box center [156, 196] width 69 height 8
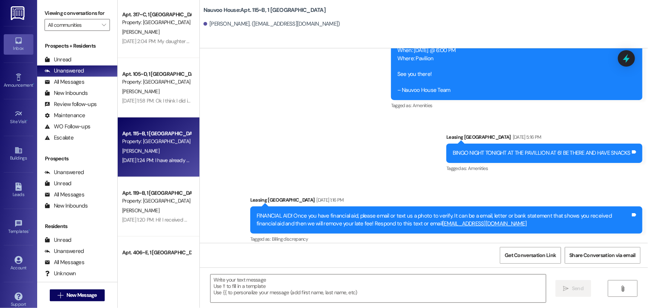
scroll to position [439, 0]
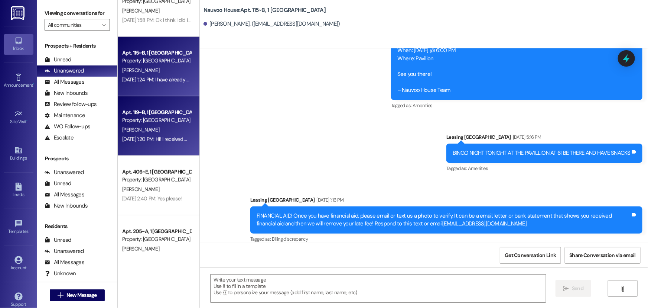
click at [140, 135] on div "Sep 19, 2025 at 1:20 PM: Hi! I received my financial aid, here is the photo: Se…" at bounding box center [157, 139] width 70 height 9
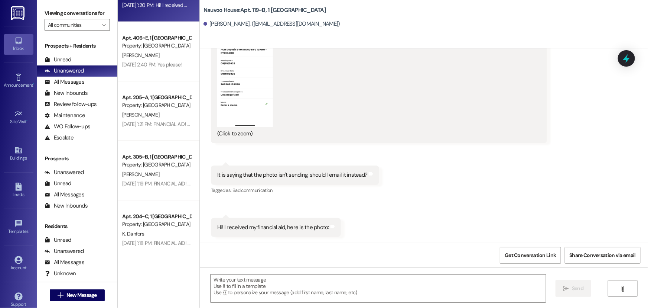
scroll to position [642, 0]
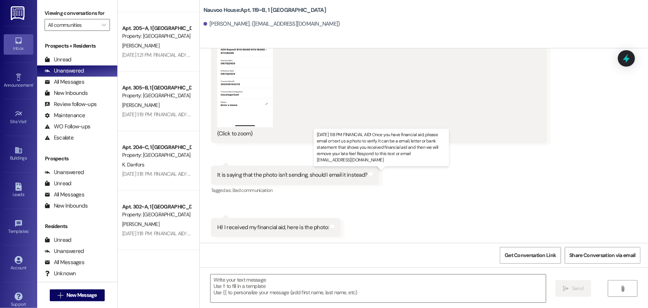
click at [142, 171] on div "Sep 19, 2025 at 1:18 PM: FINANCIAL AID! Once you have financial aid, please ema…" at bounding box center [426, 174] width 608 height 7
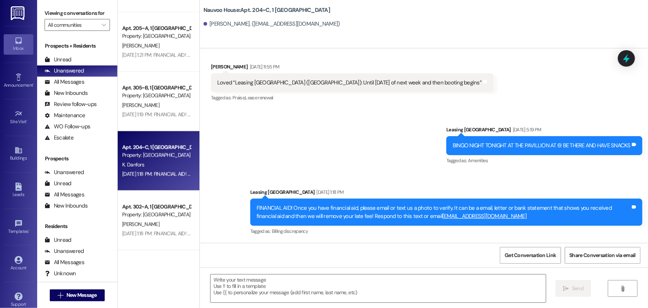
scroll to position [18162, 0]
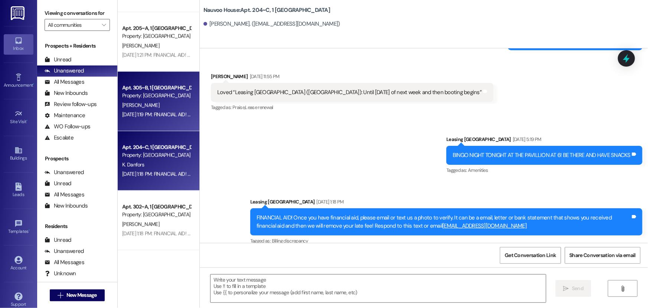
click at [150, 111] on div "Sep 19, 2025 at 1:19 PM: FINANCIAL AID! Once you have financial aid, please ema…" at bounding box center [426, 114] width 608 height 7
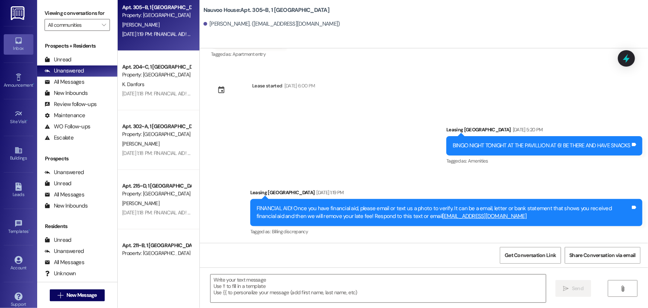
scroll to position [743, 0]
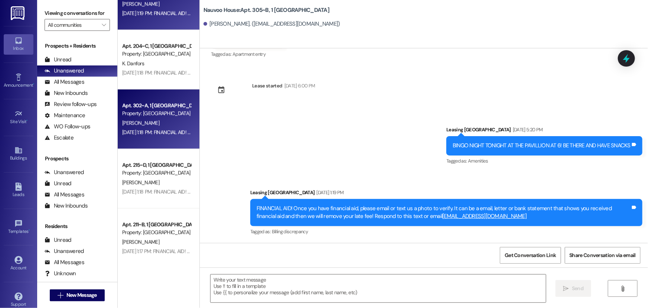
click at [140, 115] on div "Property: [GEOGRAPHIC_DATA]" at bounding box center [156, 113] width 69 height 8
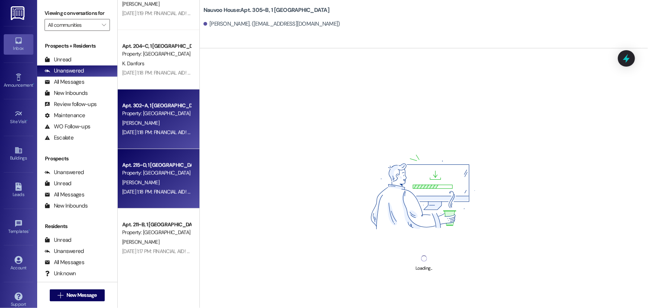
click at [149, 172] on div "Property: [GEOGRAPHIC_DATA]" at bounding box center [156, 173] width 69 height 8
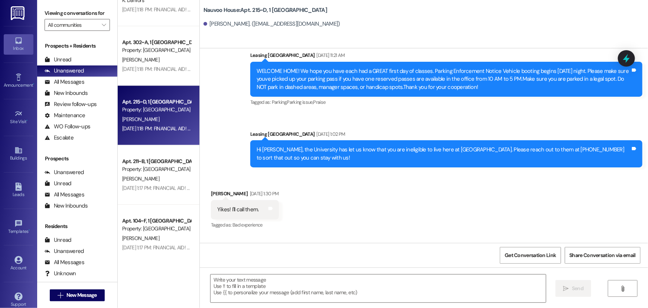
scroll to position [810, 0]
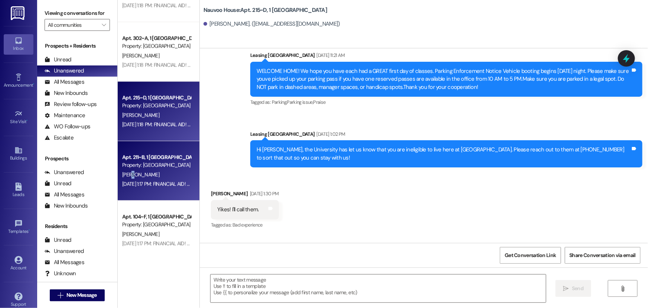
click at [128, 172] on span "B. Conlin" at bounding box center [140, 174] width 37 height 7
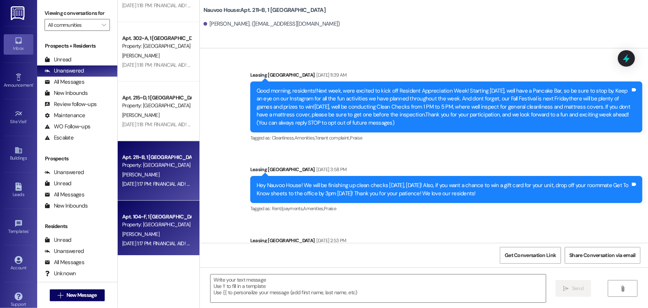
scroll to position [12457, 0]
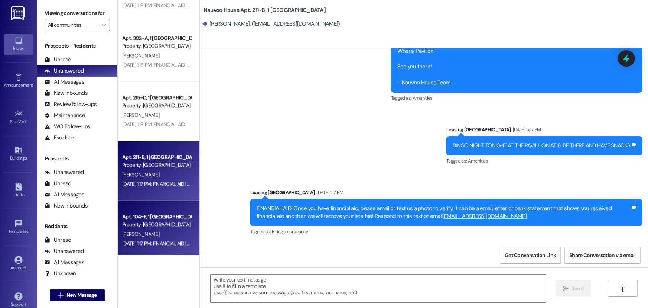
click at [153, 224] on div "Property: [GEOGRAPHIC_DATA]" at bounding box center [156, 224] width 69 height 8
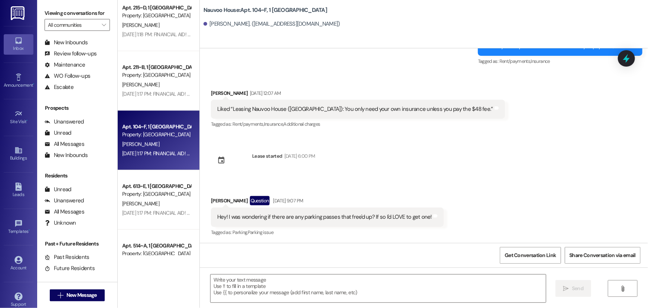
scroll to position [912, 0]
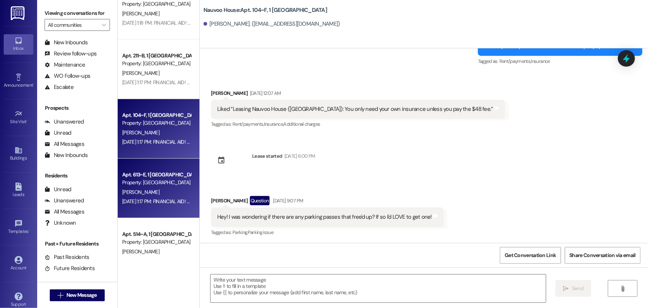
click at [143, 187] on div "A. Payne" at bounding box center [157, 191] width 70 height 9
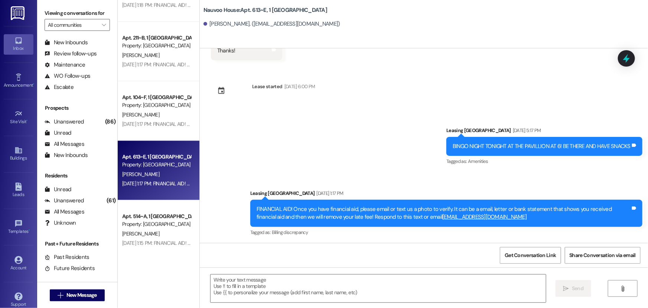
scroll to position [946, 0]
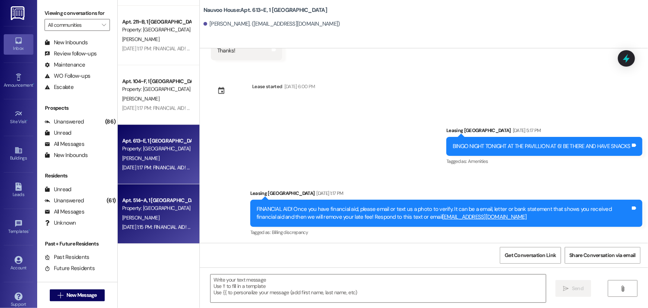
click at [136, 216] on span "I. Beeson" at bounding box center [140, 217] width 37 height 7
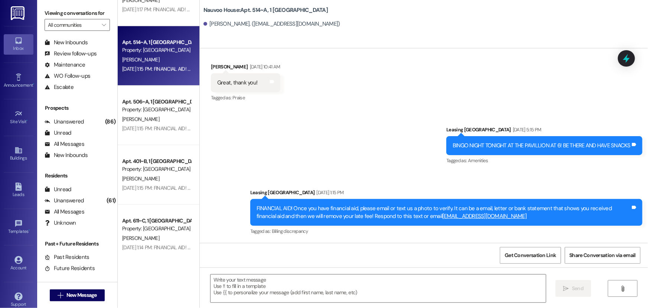
scroll to position [1115, 0]
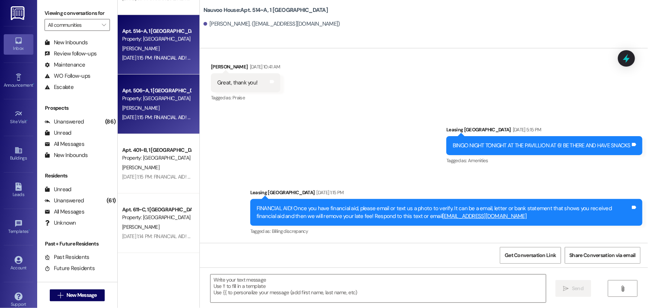
click at [149, 113] on div "Sep 19, 2025 at 1:15 PM: FINANCIAL AID! Once you have financial aid, please ema…" at bounding box center [157, 117] width 70 height 9
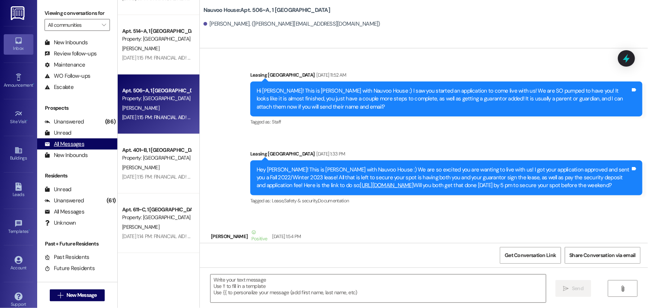
scroll to position [35325, 0]
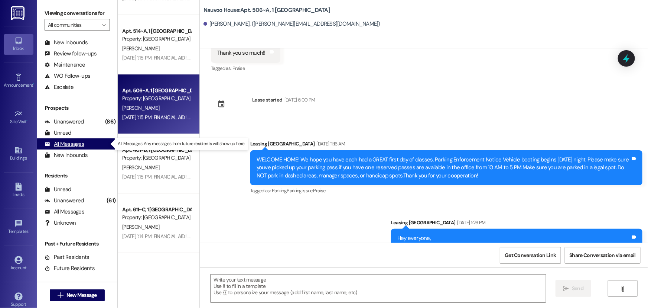
click at [57, 140] on div "All Messages" at bounding box center [65, 144] width 40 height 8
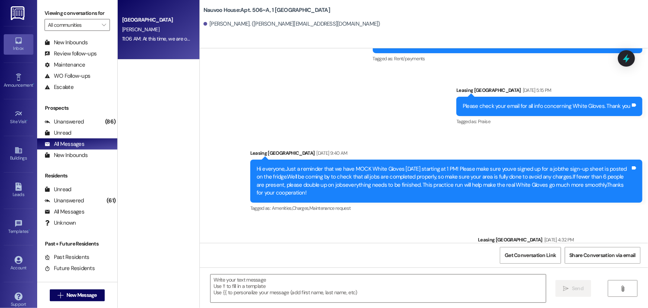
scroll to position [35051, 0]
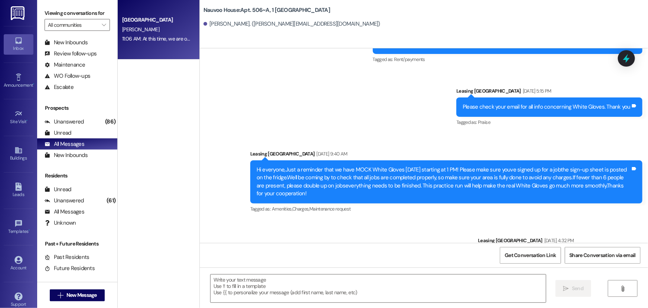
click at [137, 37] on div "11:06 AM: At this time, we are out of Winter parking. We are so sorry about tha…" at bounding box center [206, 38] width 168 height 7
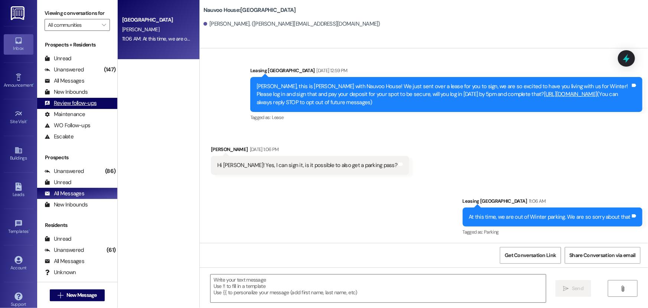
scroll to position [0, 0]
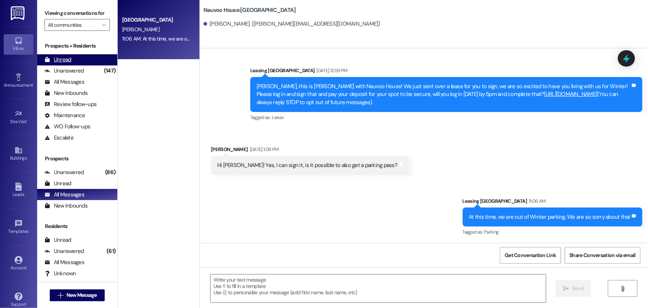
click at [68, 58] on div "Unread" at bounding box center [58, 60] width 27 height 8
